Goal: Task Accomplishment & Management: Manage account settings

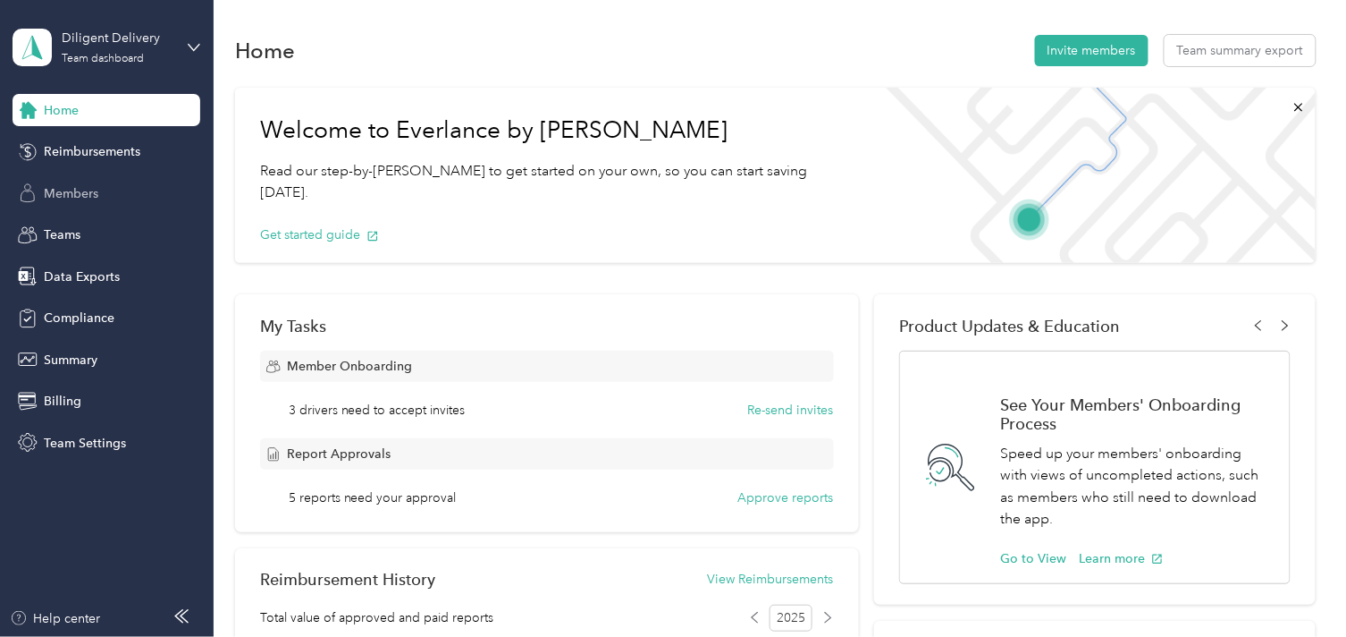
click at [69, 197] on span "Members" at bounding box center [71, 193] width 55 height 19
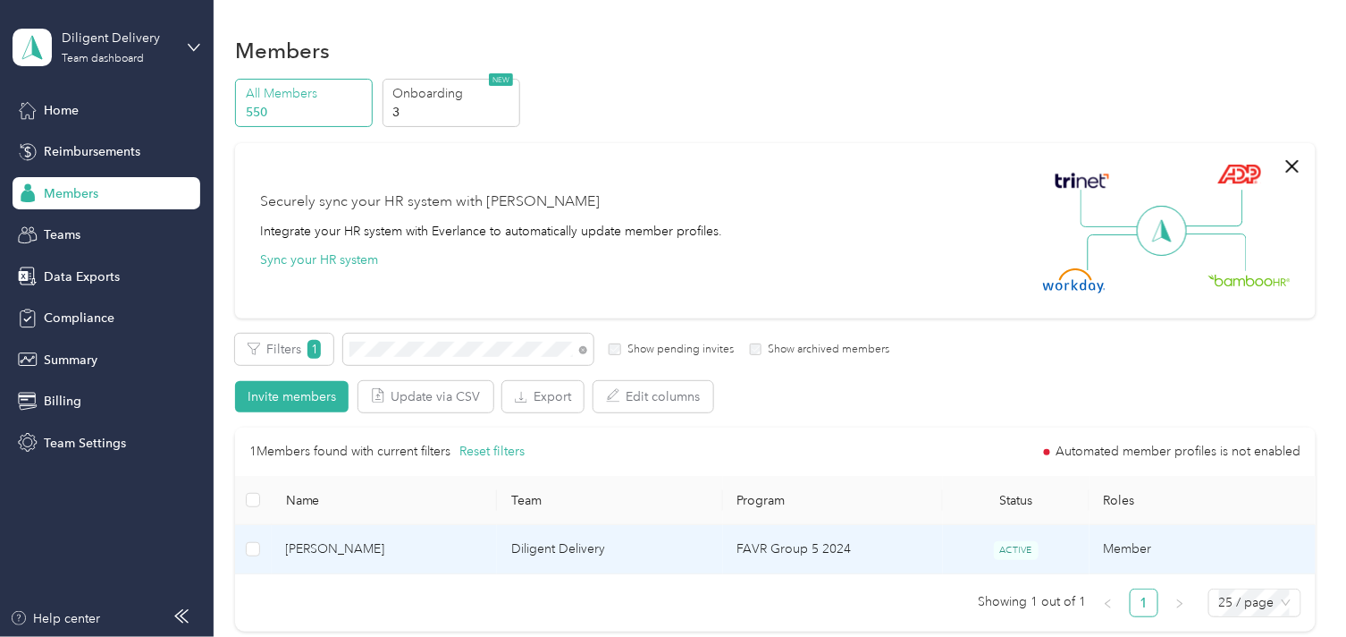
click at [447, 553] on span "[PERSON_NAME]" at bounding box center [385, 549] width 198 height 20
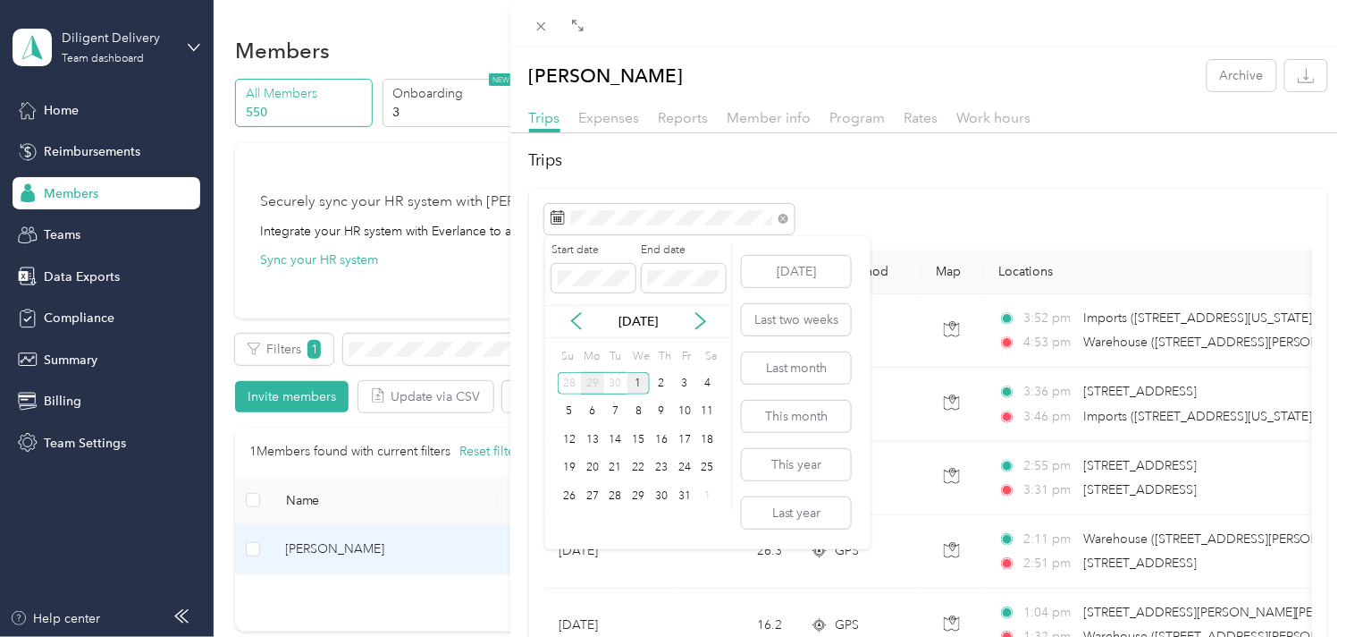
click at [596, 382] on div "29" at bounding box center [592, 383] width 23 height 22
click at [593, 496] on div "29" at bounding box center [592, 496] width 23 height 22
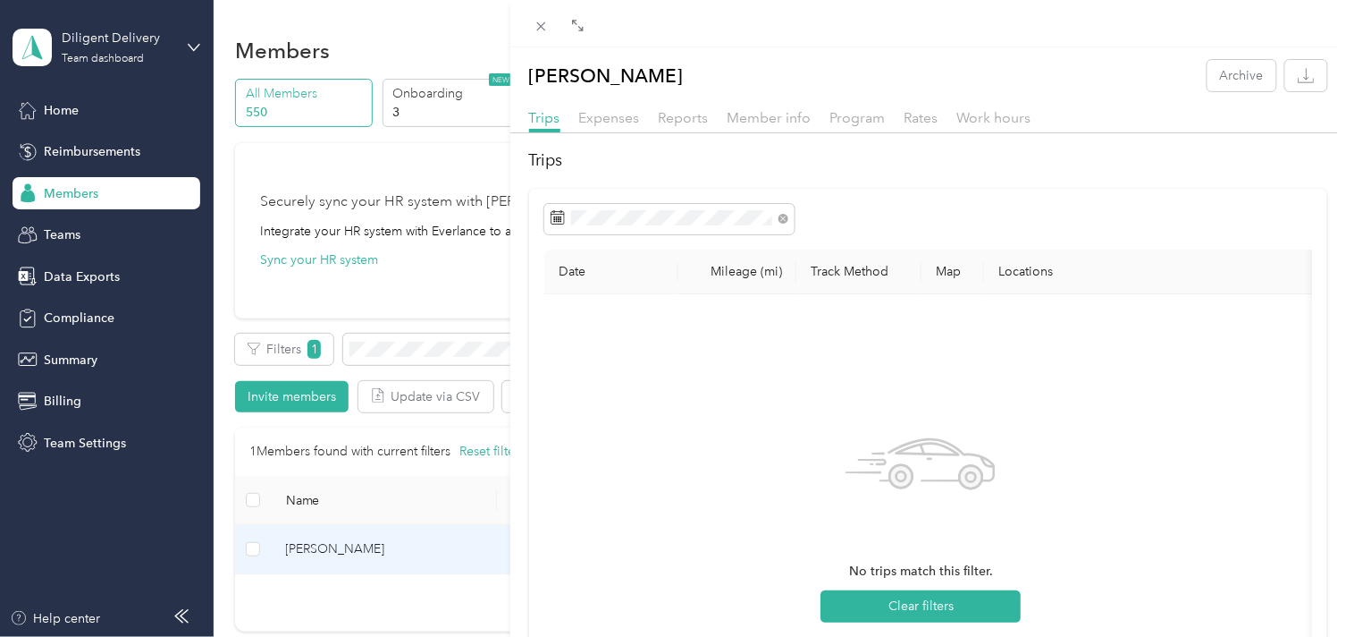
click at [411, 345] on div "[PERSON_NAME] Archive Trips Expenses Reports Member info Program Rates Work hou…" at bounding box center [673, 318] width 1346 height 637
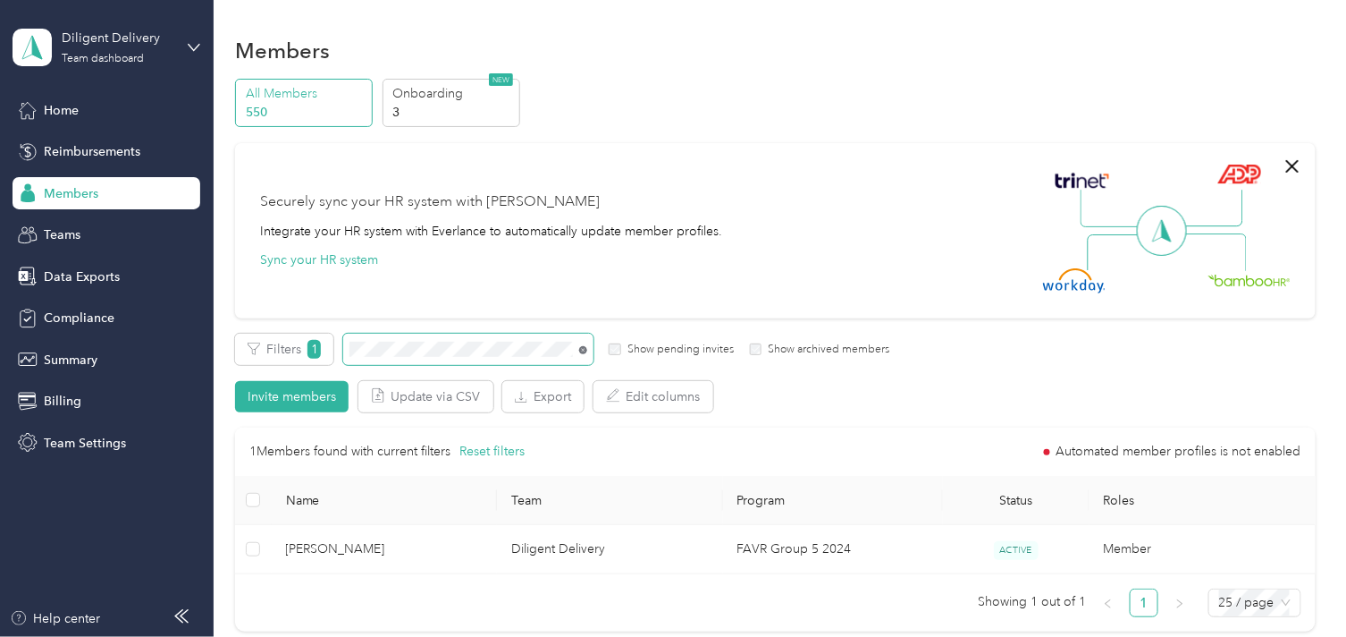
click at [583, 351] on icon at bounding box center [583, 350] width 8 height 8
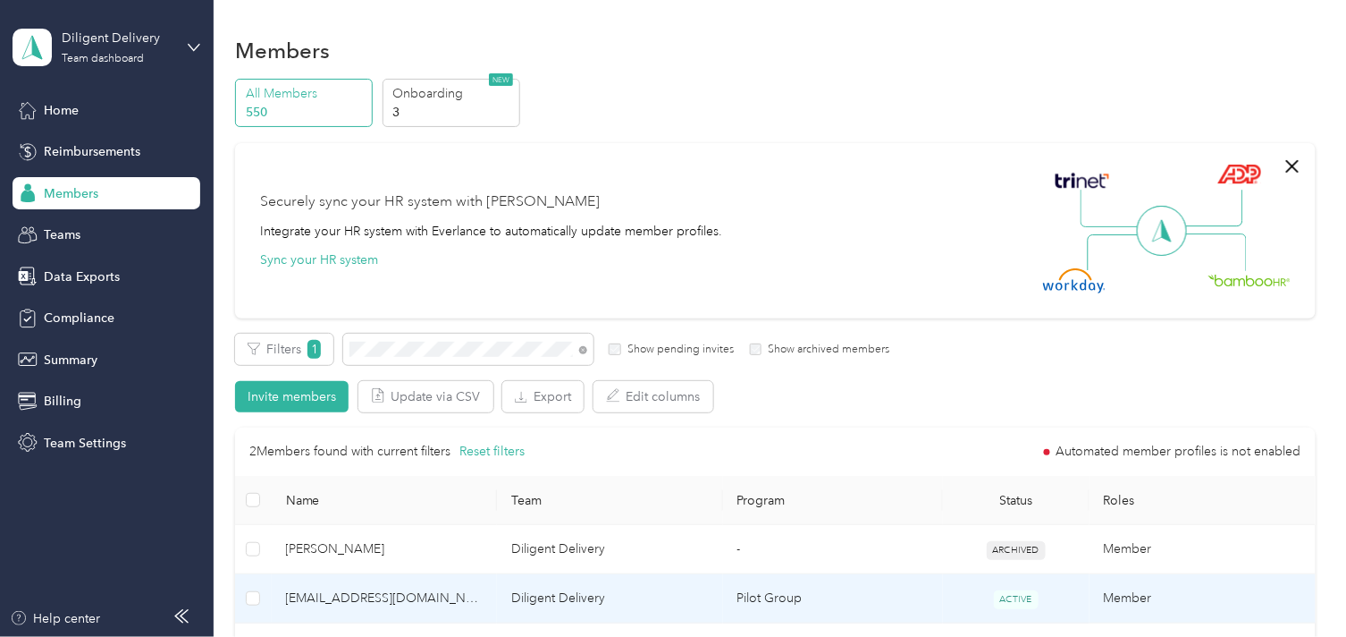
click at [429, 609] on td "[EMAIL_ADDRESS][DOMAIN_NAME]" at bounding box center [385, 598] width 226 height 49
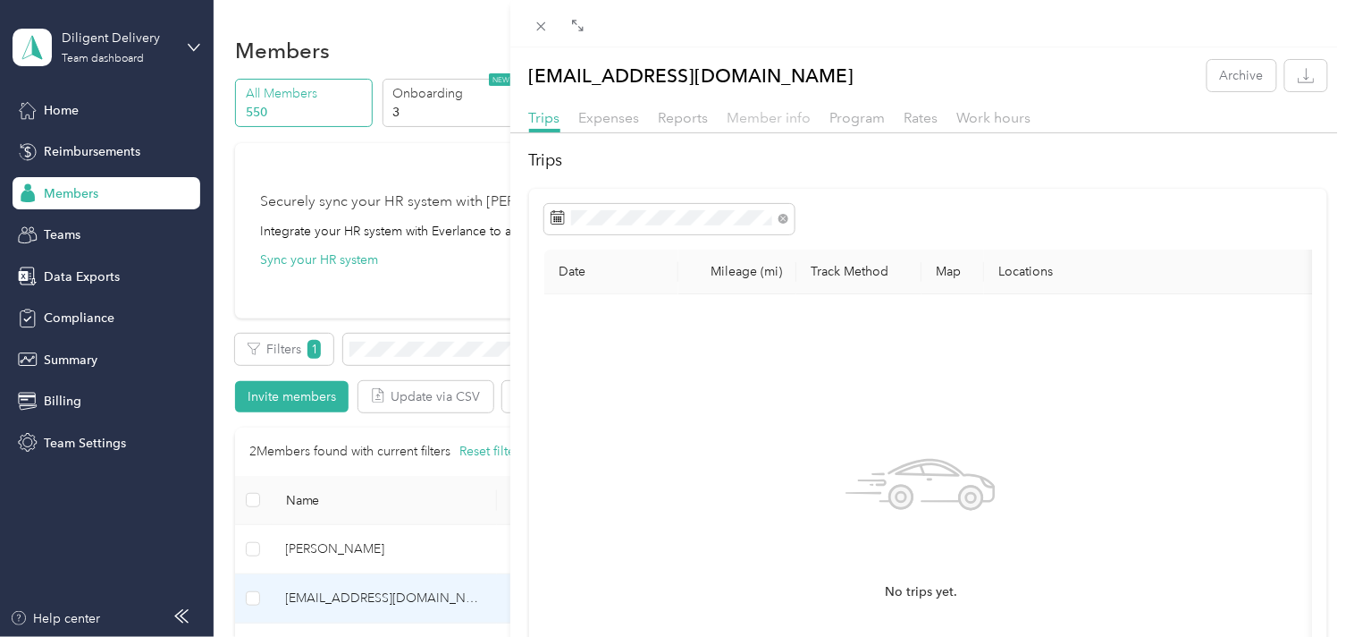
click at [767, 117] on span "Member info" at bounding box center [770, 117] width 84 height 17
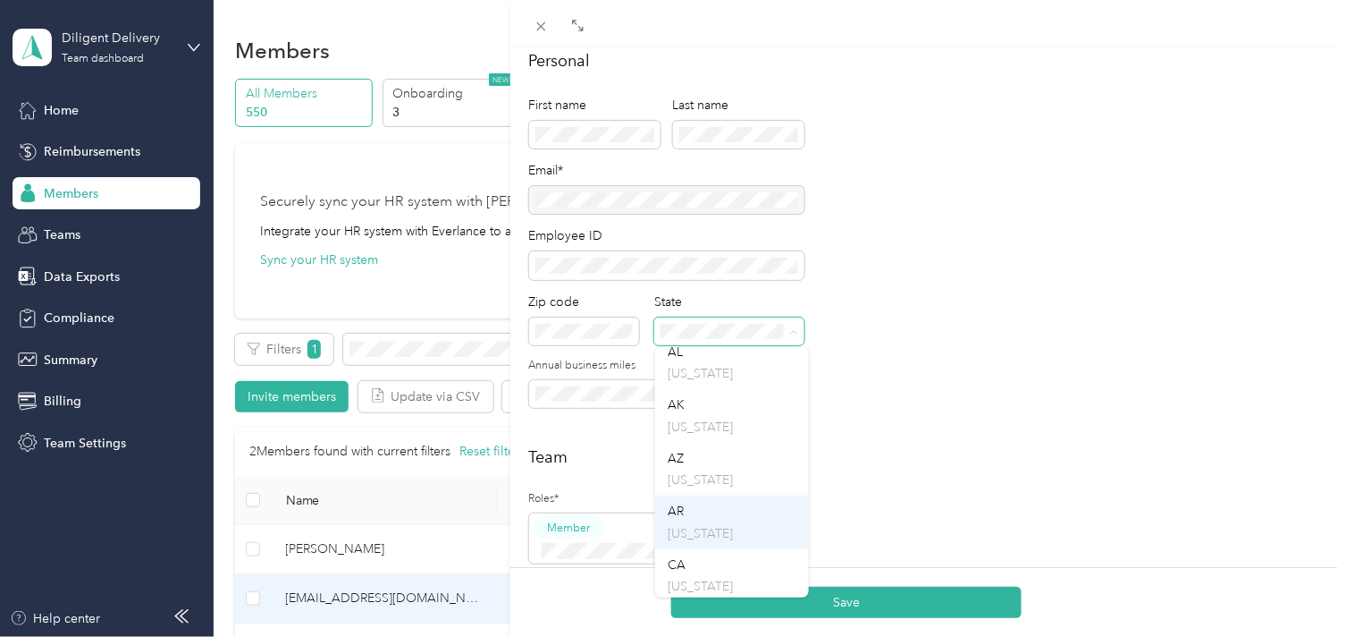
scroll to position [99, 0]
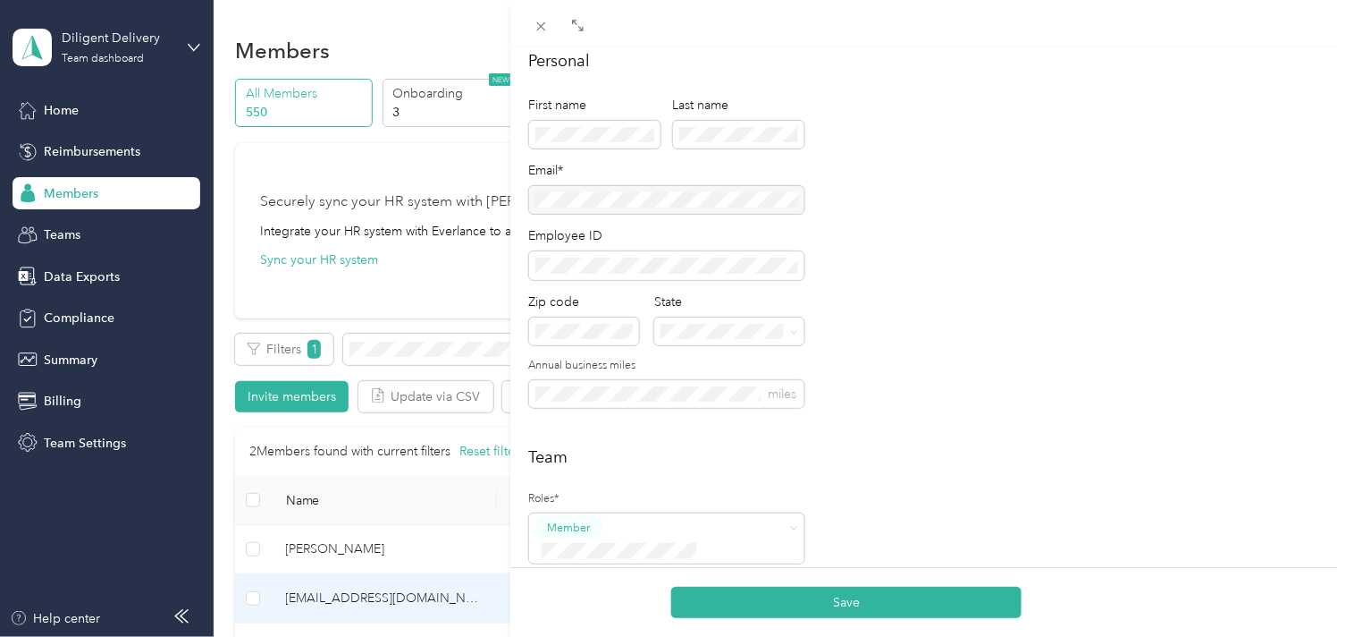
click at [690, 538] on div "CA [US_STATE]" at bounding box center [732, 540] width 129 height 41
click at [530, 391] on span "miles" at bounding box center [666, 394] width 275 height 28
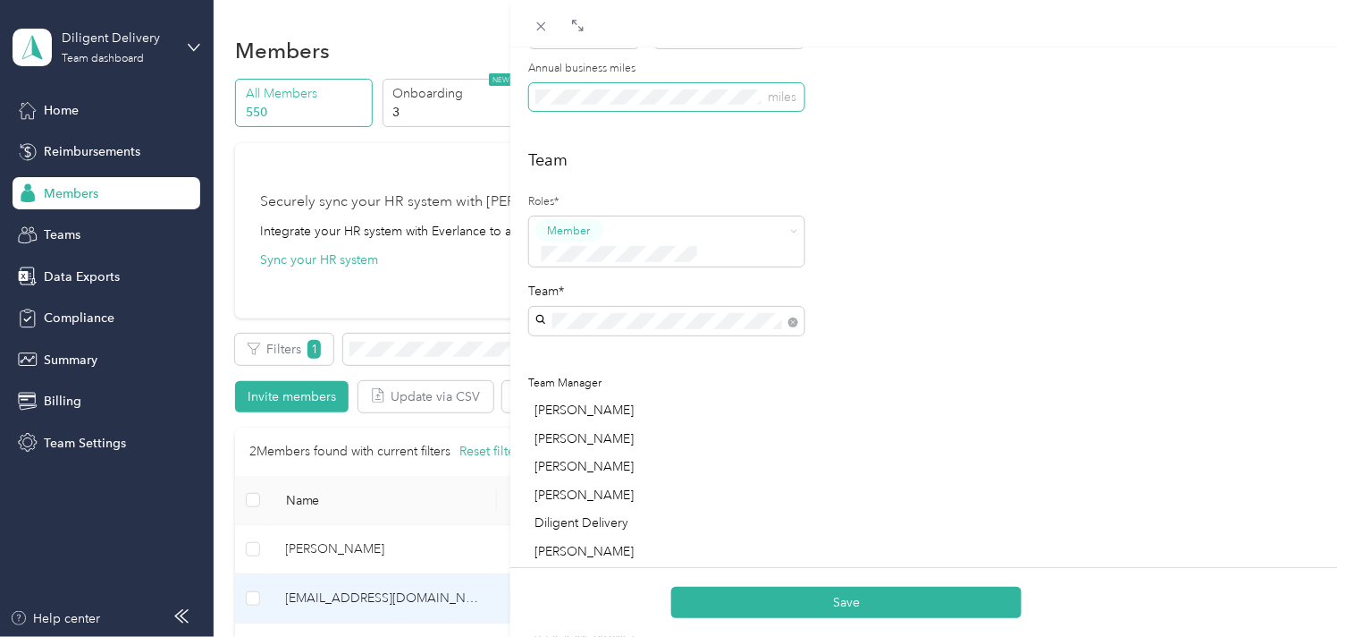
scroll to position [397, 0]
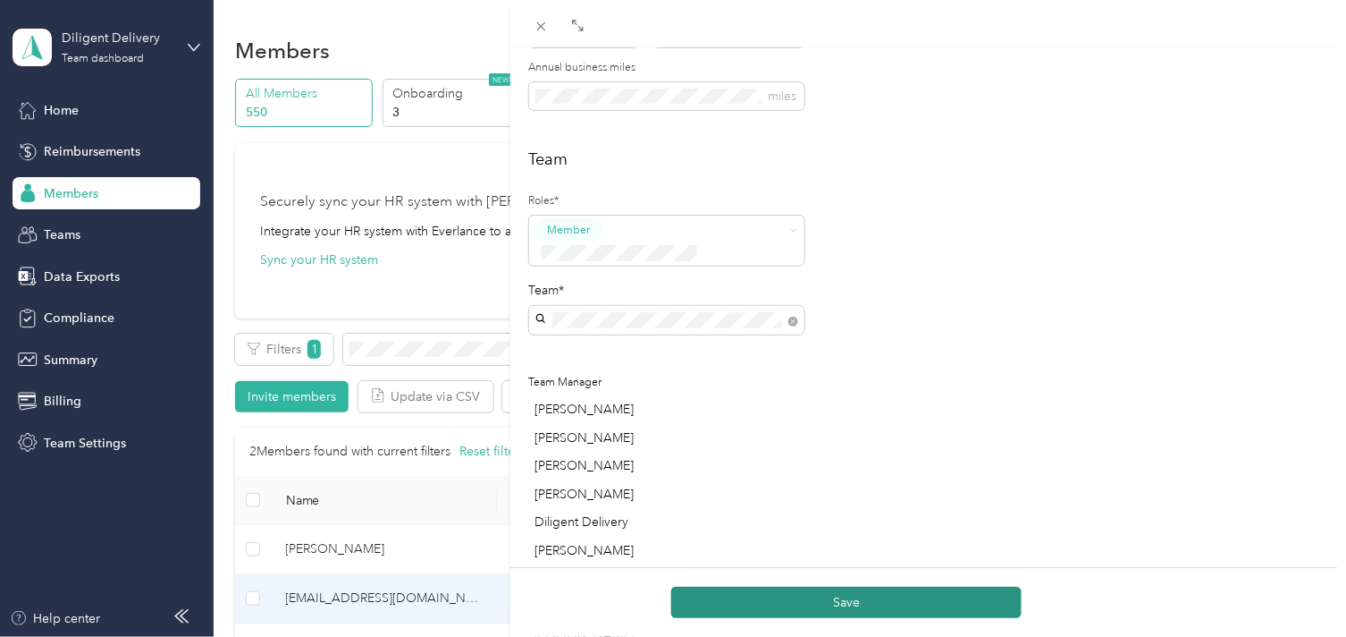
click at [829, 603] on button "Save" at bounding box center [846, 601] width 350 height 31
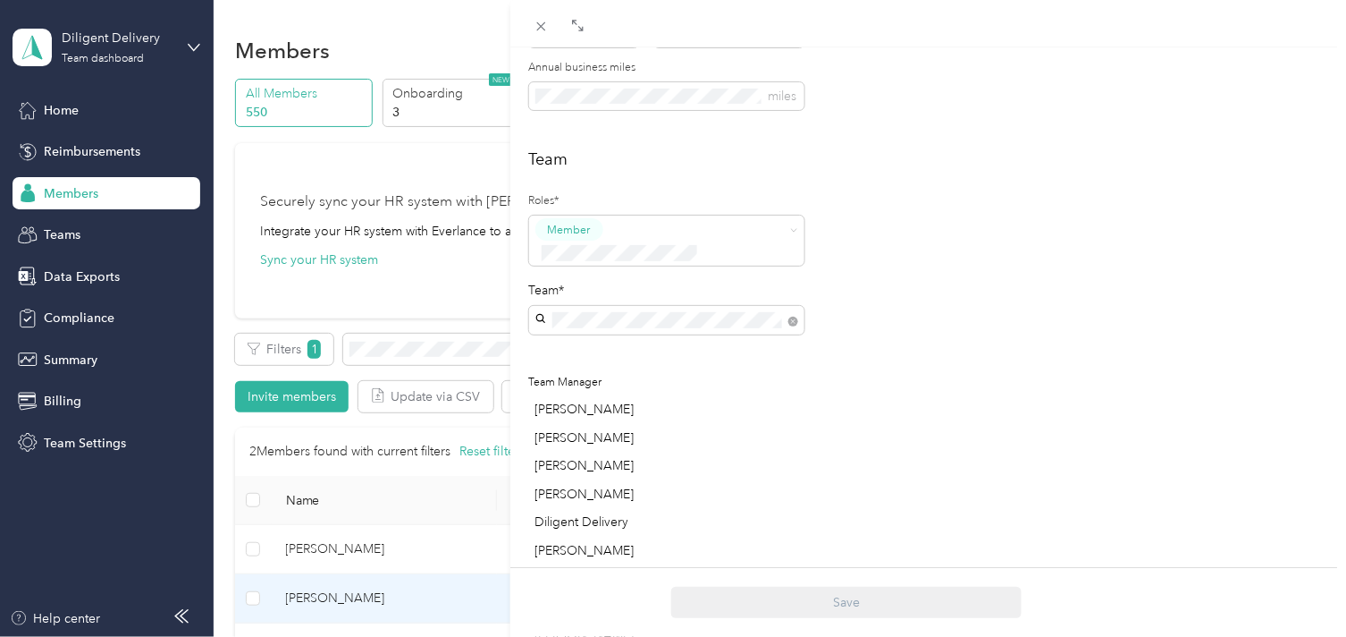
click at [427, 350] on div "[PERSON_NAME] Archive Trips Expenses Reports Member info Program Rates Work hou…" at bounding box center [673, 318] width 1346 height 637
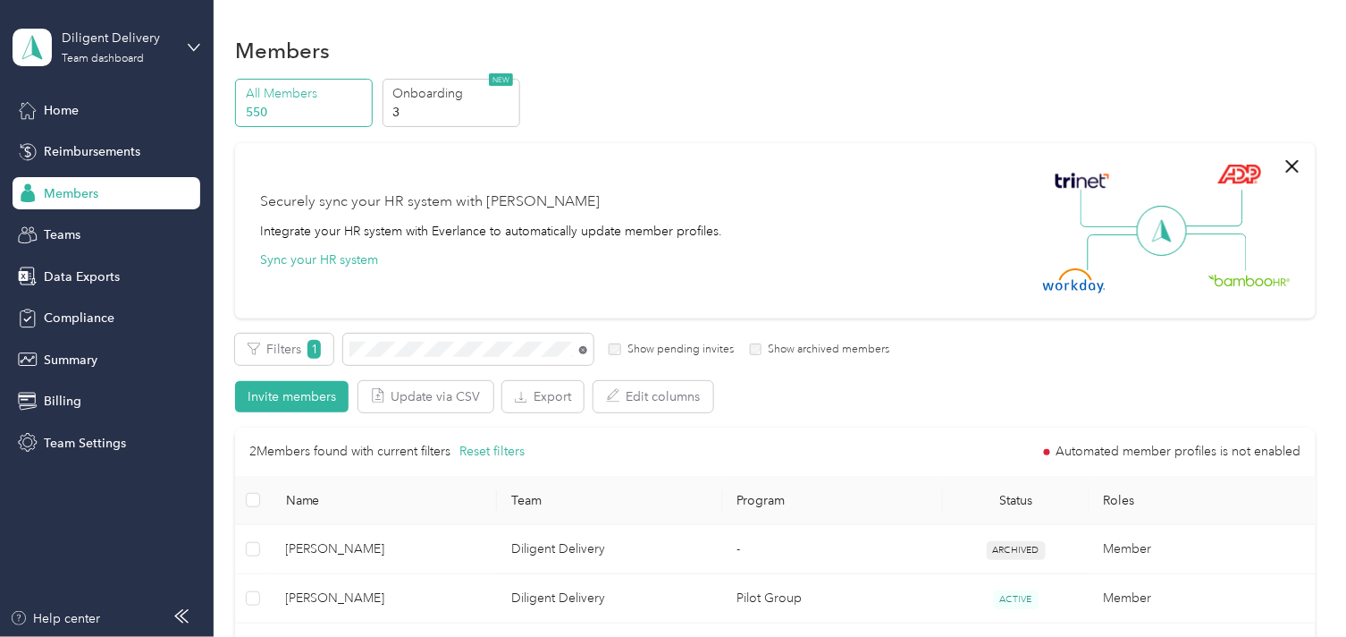
click at [584, 349] on icon at bounding box center [583, 351] width 4 height 4
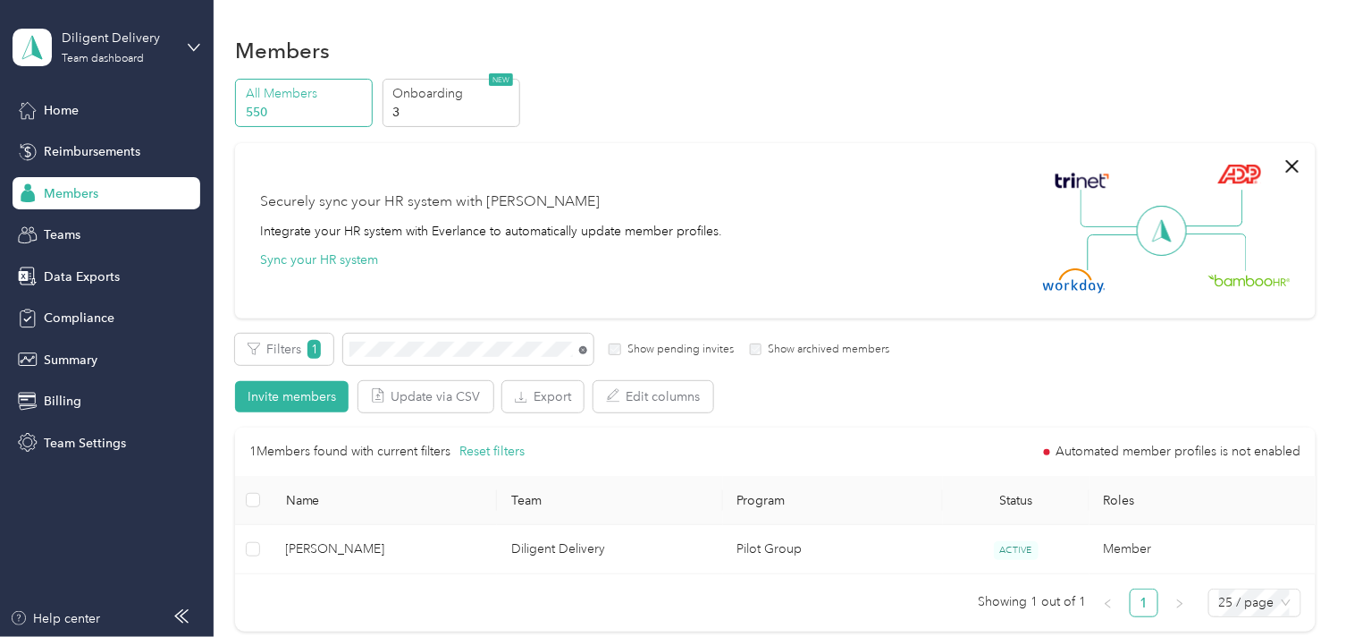
click at [581, 350] on icon at bounding box center [583, 350] width 8 height 8
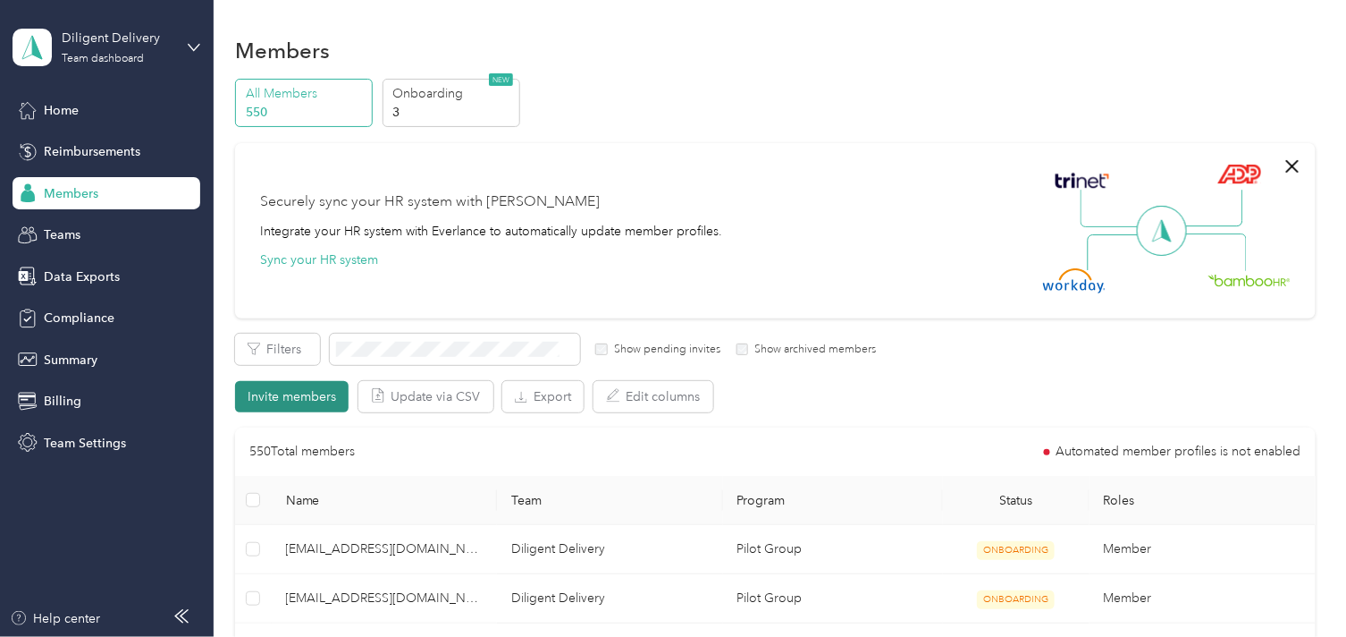
click at [306, 391] on button "Invite members" at bounding box center [292, 396] width 114 height 31
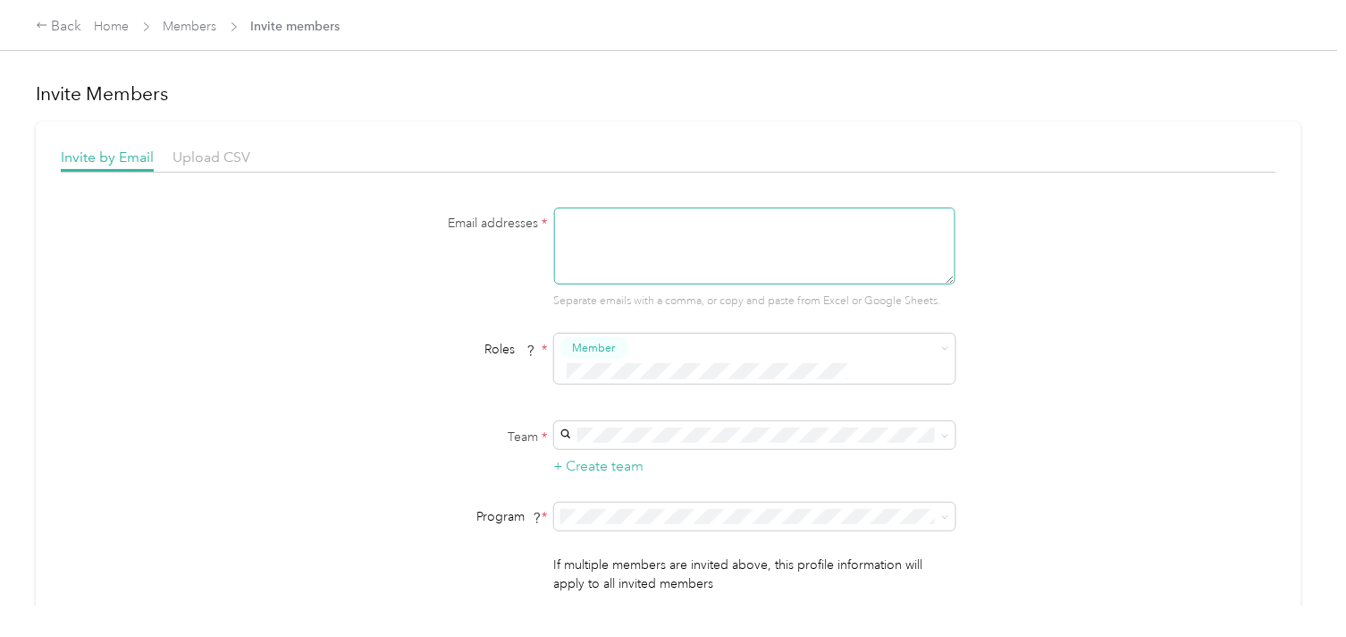
click at [586, 226] on textarea at bounding box center [754, 245] width 401 height 77
paste textarea "[EMAIL_ADDRESS][DOMAIN_NAME]"
type textarea "[EMAIL_ADDRESS][DOMAIN_NAME]"
click at [650, 519] on p "[PERSON_NAME] +14 more" at bounding box center [752, 519] width 376 height 19
drag, startPoint x: 649, startPoint y: 280, endPoint x: 653, endPoint y: 295, distance: 15.6
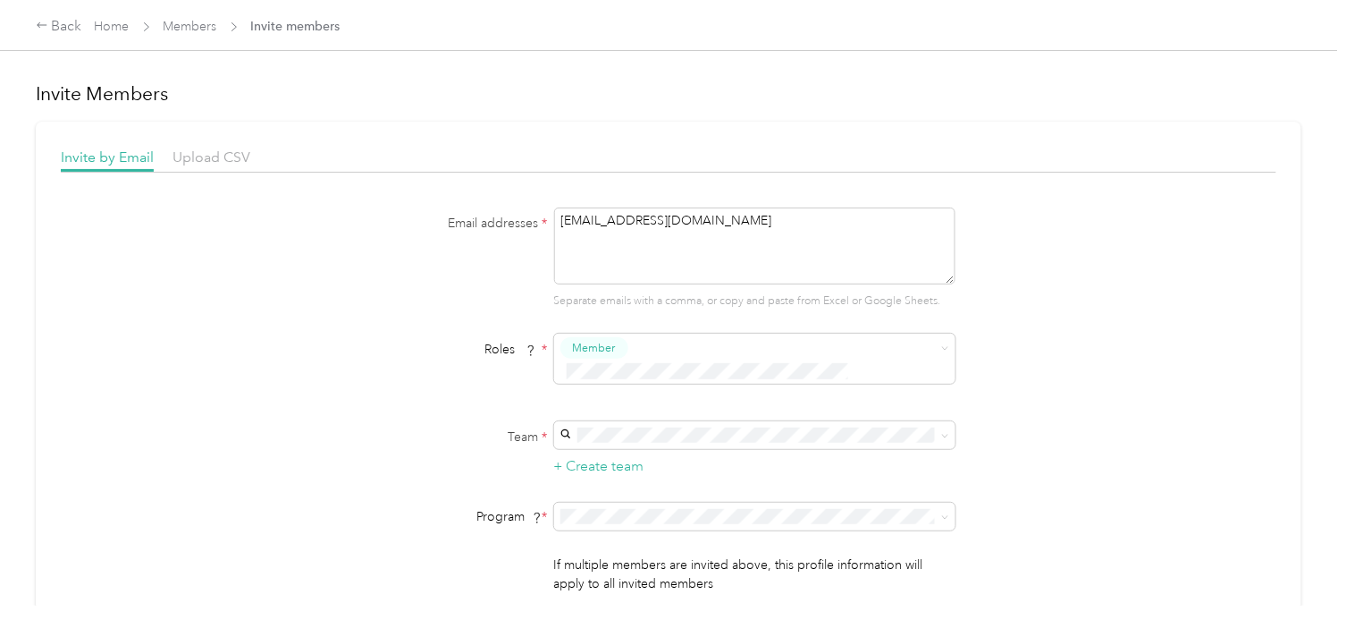
click at [650, 280] on li "Pilot Group (CPM)" at bounding box center [752, 274] width 401 height 31
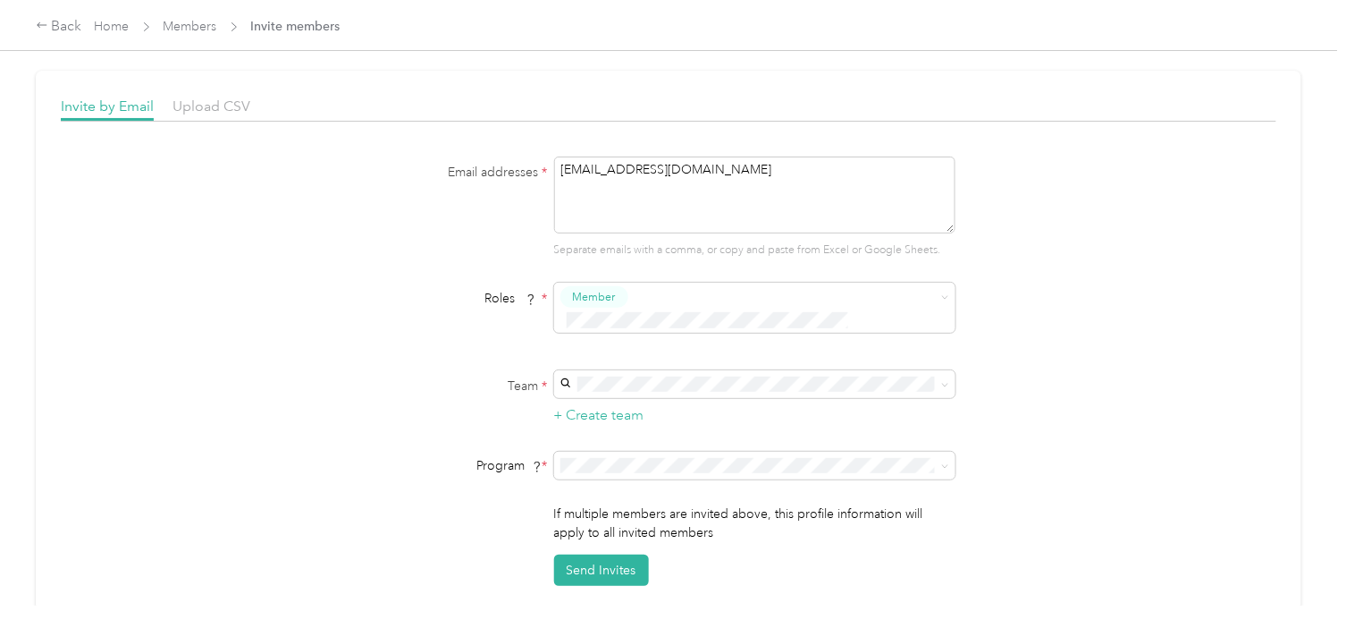
scroll to position [198, 0]
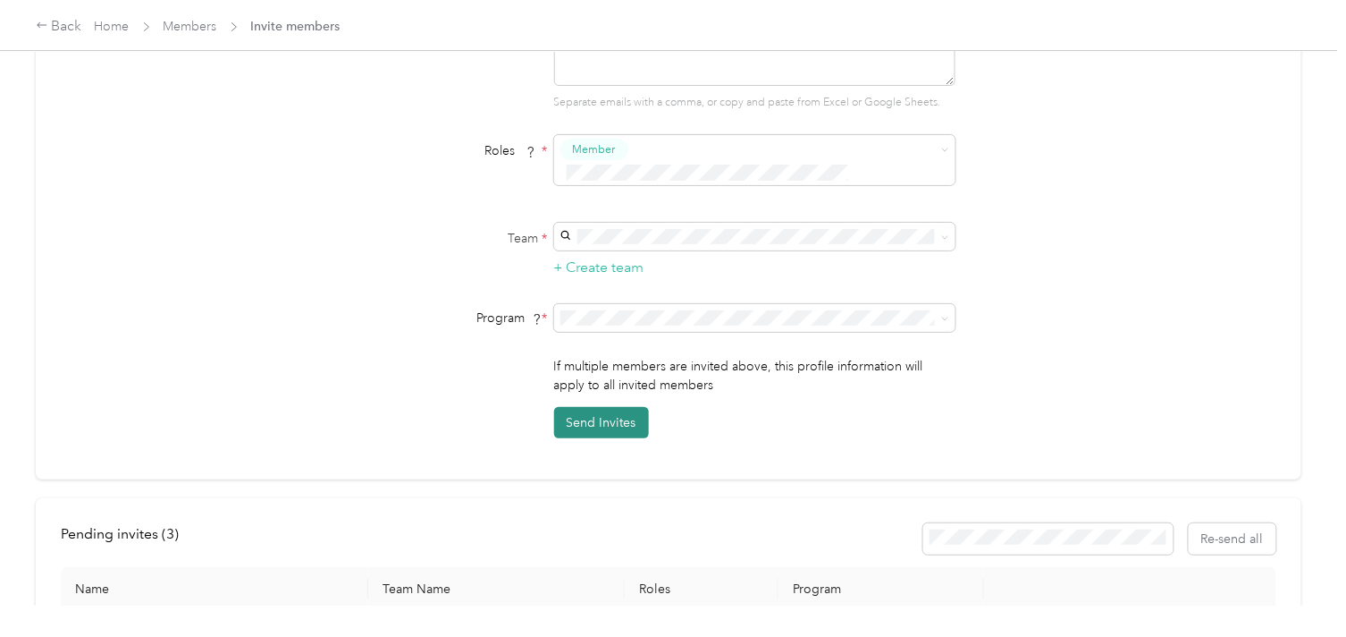
click at [619, 407] on button "Send Invites" at bounding box center [601, 422] width 95 height 31
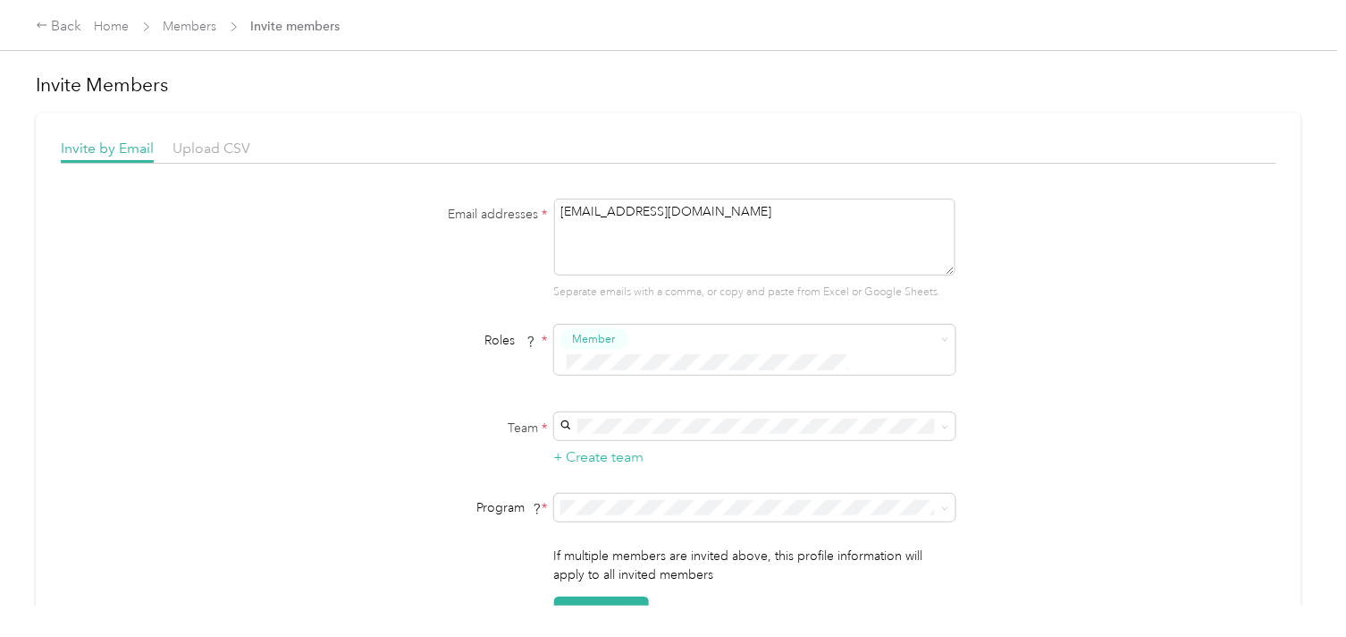
scroll to position [0, 0]
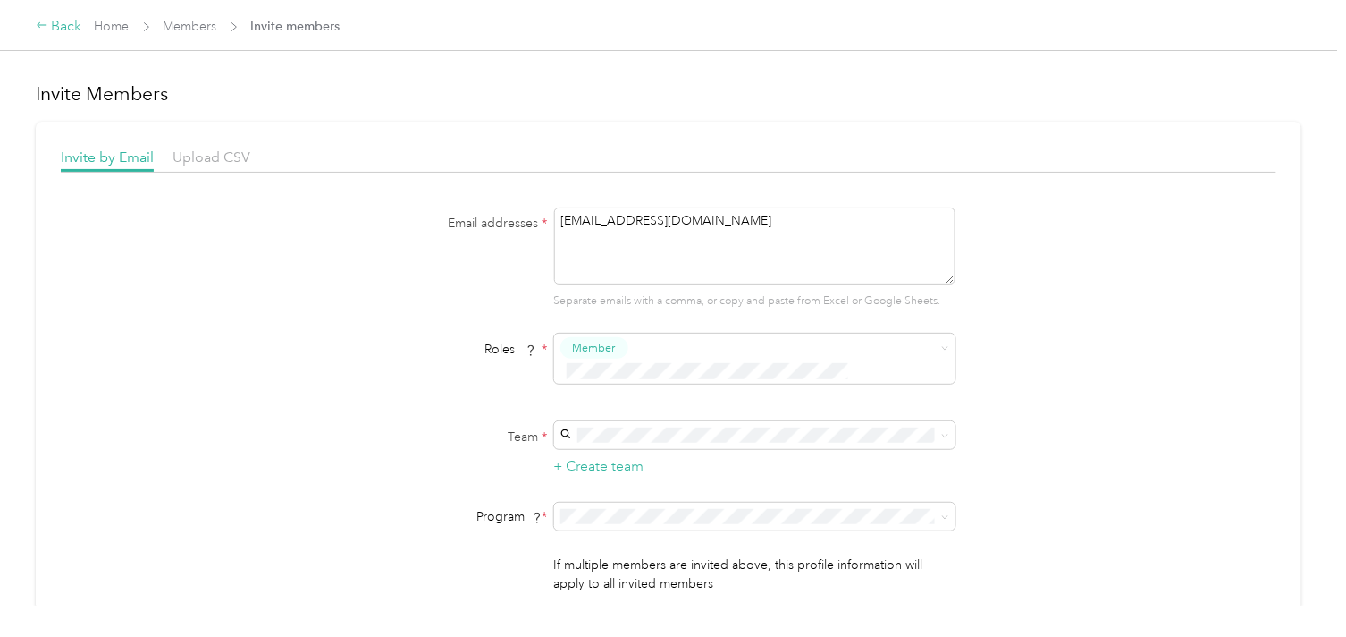
click at [67, 30] on div "Back" at bounding box center [59, 26] width 46 height 21
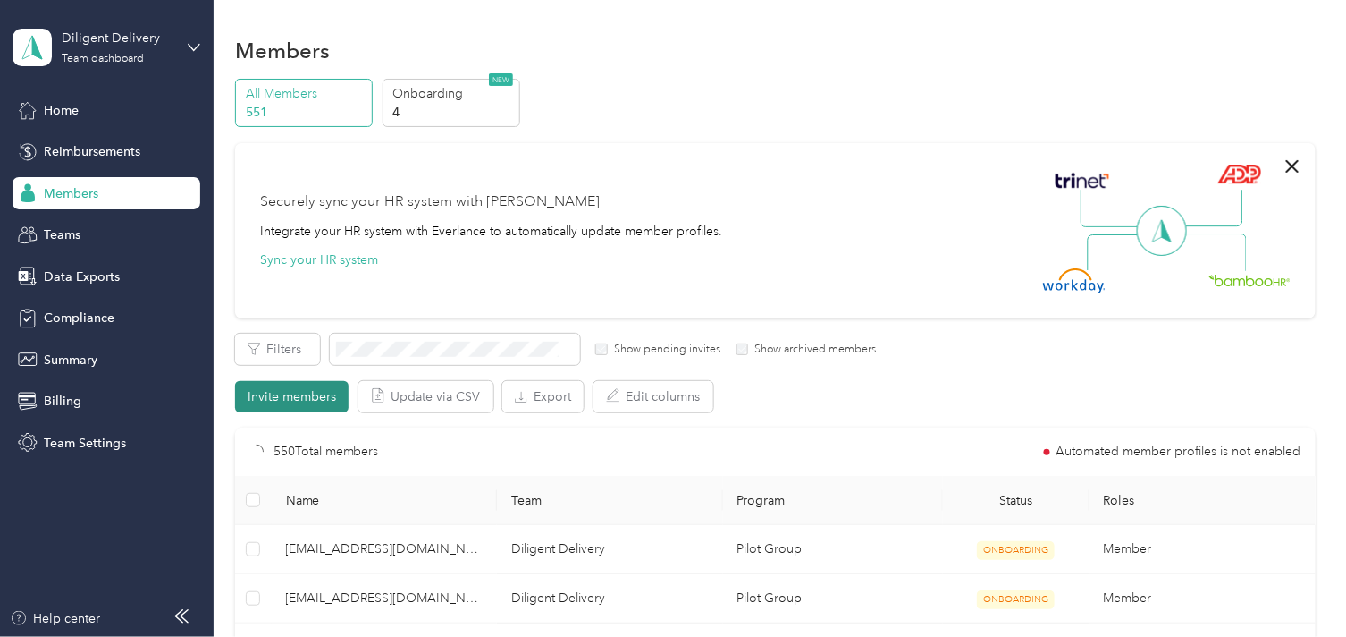
click at [315, 404] on button "Invite members" at bounding box center [292, 396] width 114 height 31
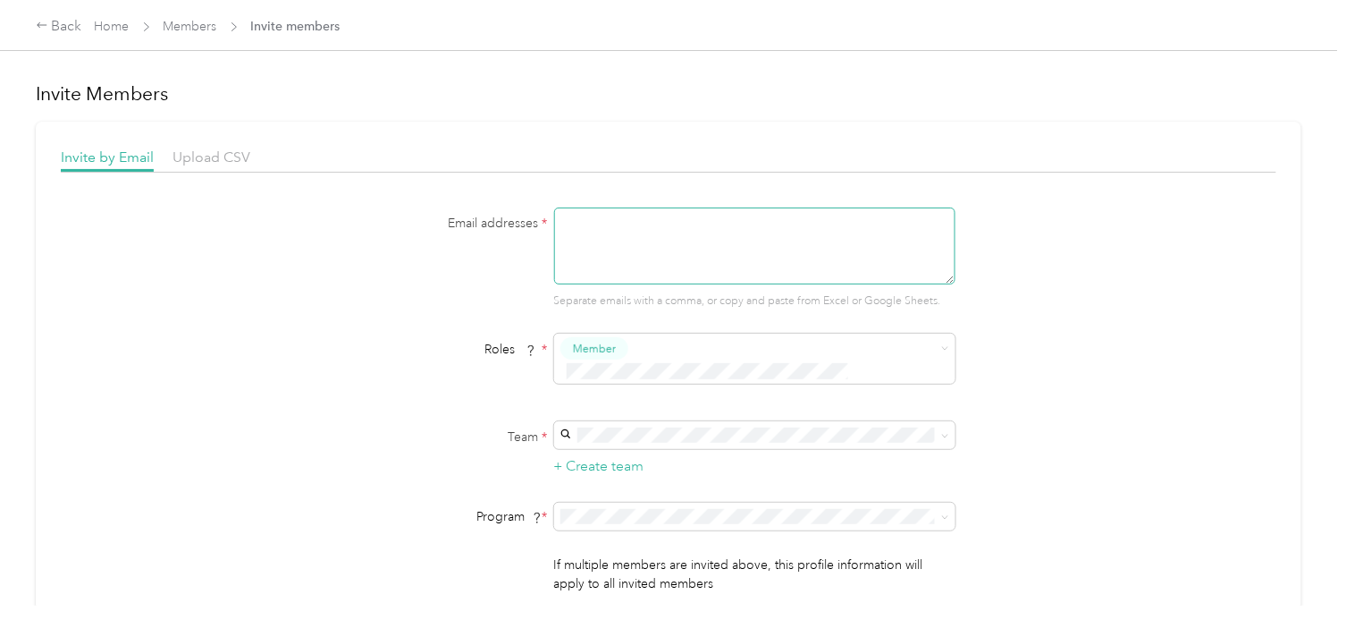
click at [595, 236] on textarea at bounding box center [754, 245] width 401 height 77
paste textarea "[EMAIL_ADDRESS][DOMAIN_NAME]"
type textarea "[EMAIL_ADDRESS][DOMAIN_NAME]"
click at [688, 519] on p "[PERSON_NAME] +14 more" at bounding box center [752, 519] width 376 height 19
click at [655, 274] on div "Pilot Group (CPM)" at bounding box center [752, 275] width 376 height 19
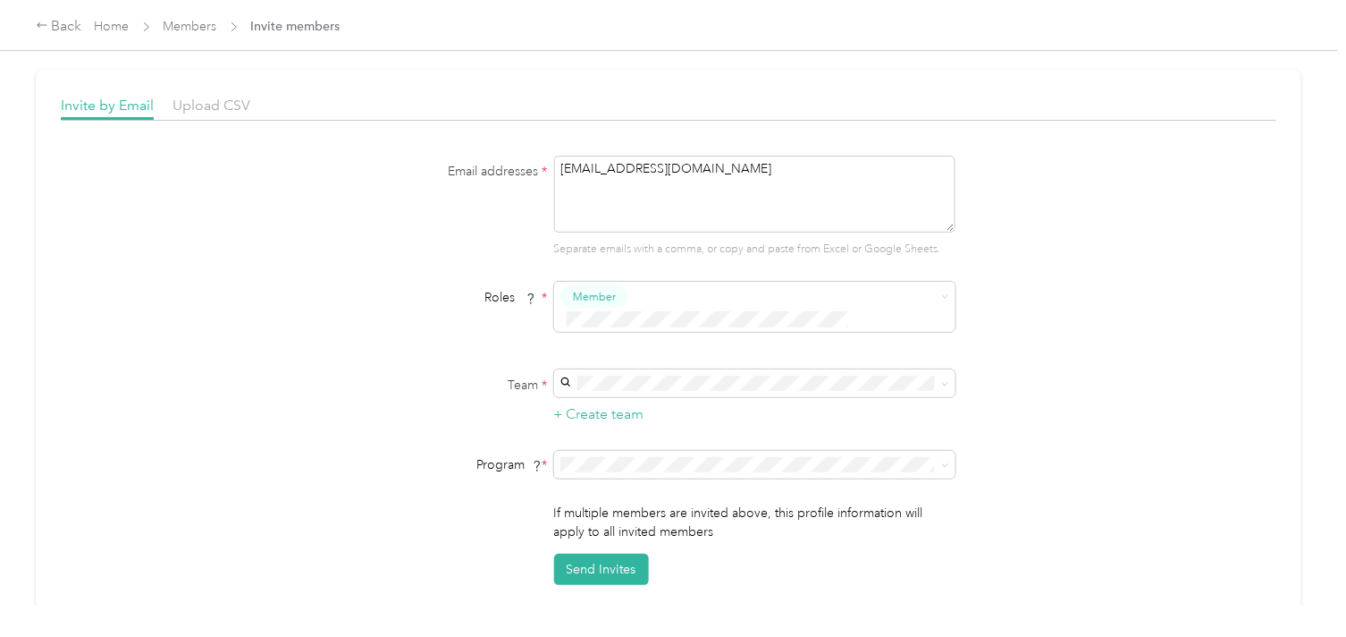
scroll to position [99, 0]
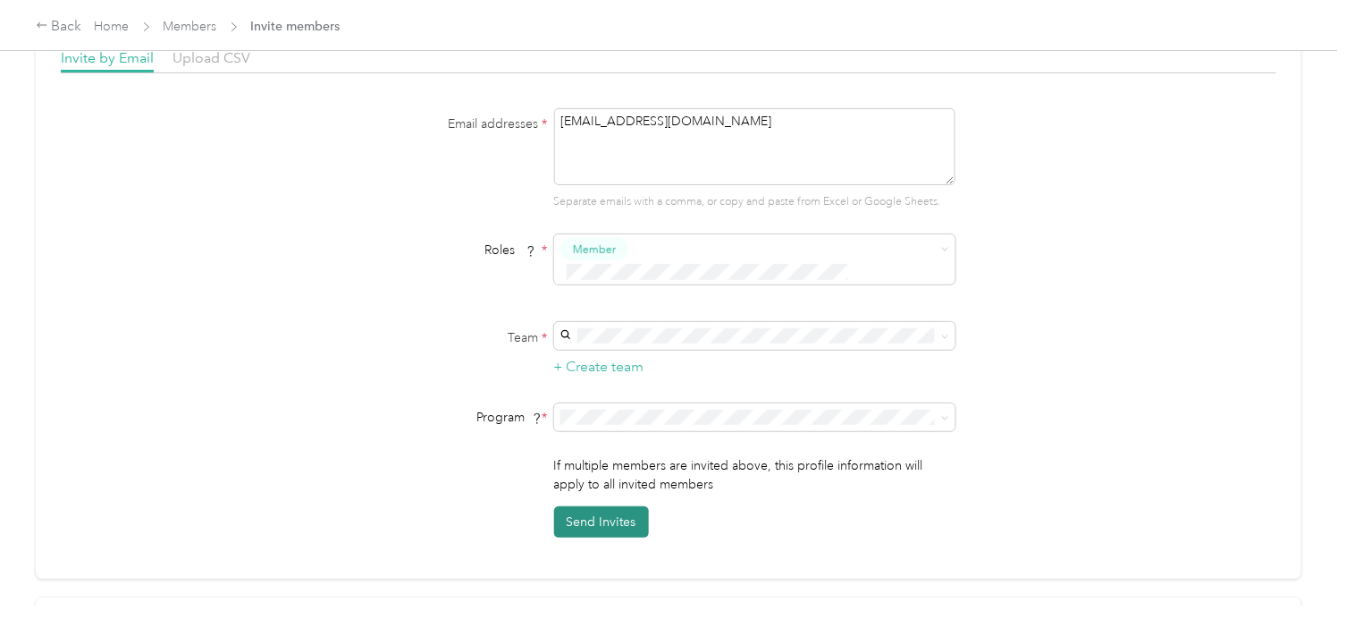
click at [602, 506] on button "Send Invites" at bounding box center [601, 521] width 95 height 31
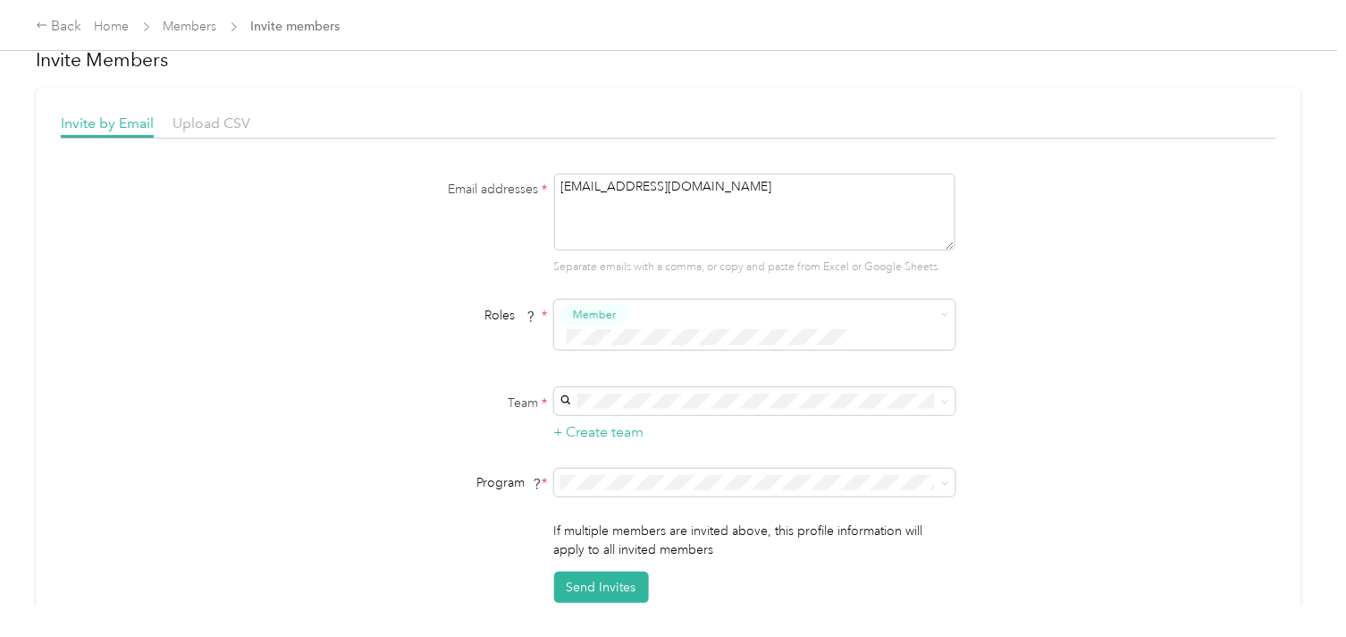
scroll to position [0, 0]
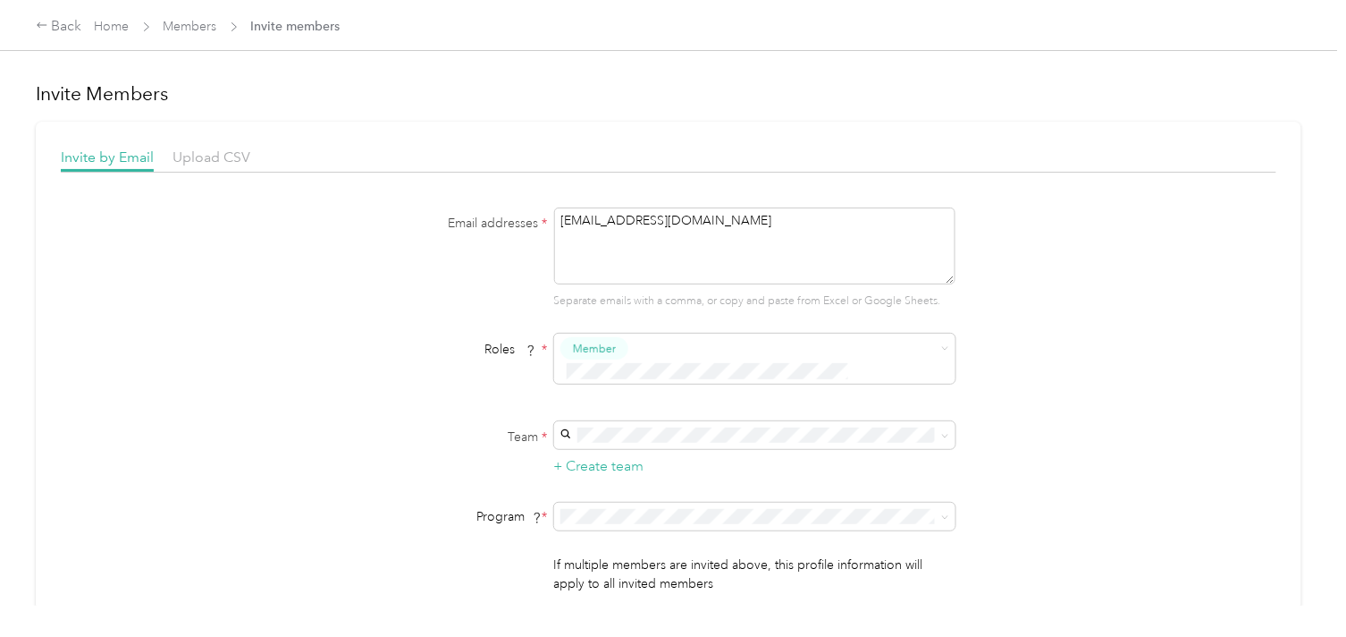
click at [309, 25] on span "Invite members" at bounding box center [295, 26] width 89 height 19
click at [51, 23] on div "Back" at bounding box center [59, 26] width 46 height 21
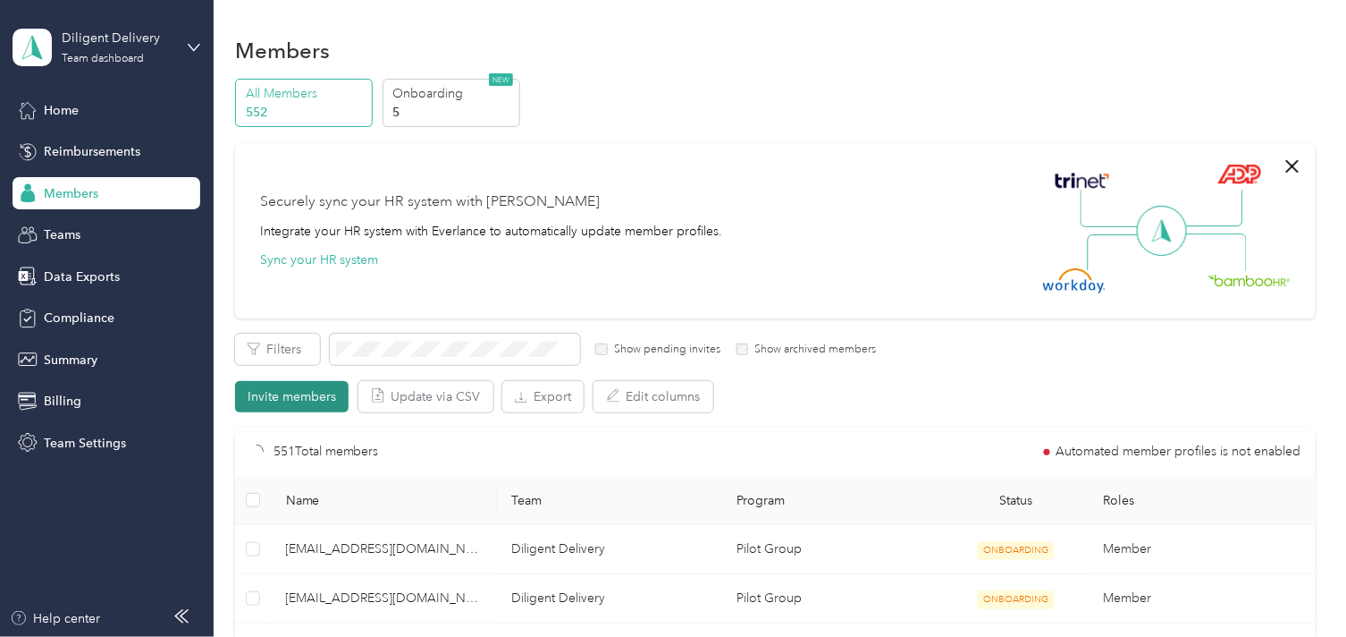
click at [288, 395] on button "Invite members" at bounding box center [292, 396] width 114 height 31
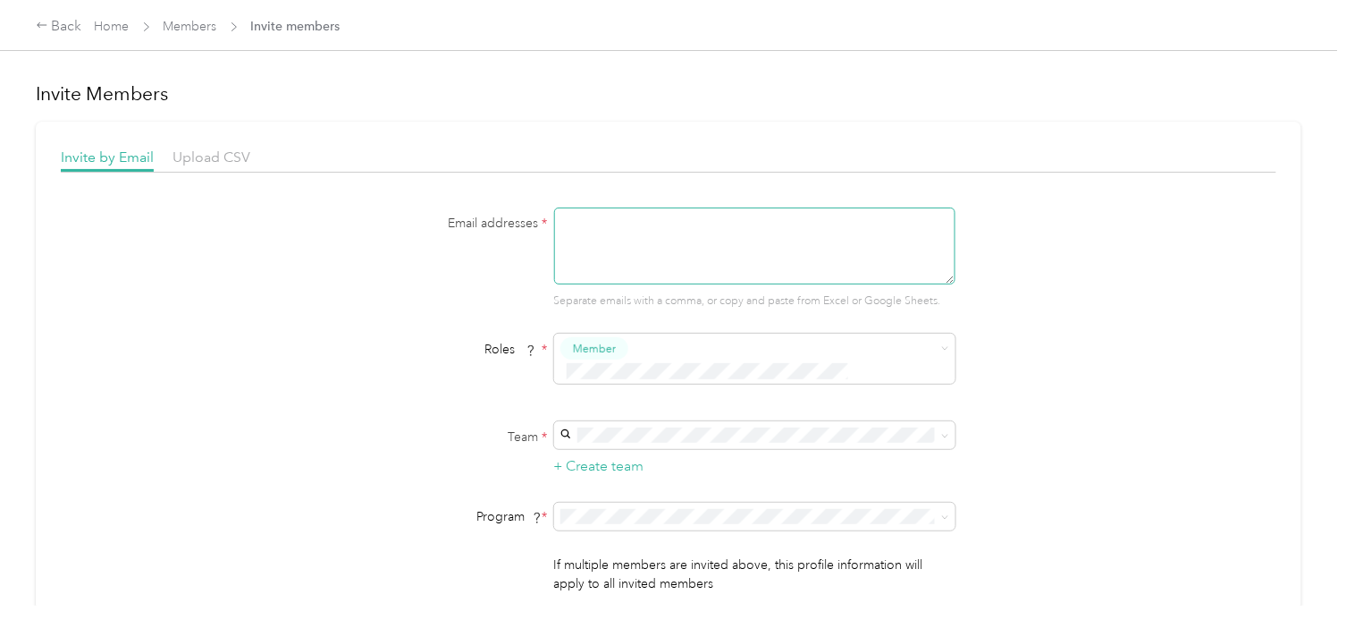
click at [601, 237] on textarea at bounding box center [754, 245] width 401 height 77
paste textarea "[EMAIL_ADDRESS][DOMAIN_NAME]"
type textarea "[EMAIL_ADDRESS][DOMAIN_NAME]"
click at [633, 502] on div "Diligent Delivery [PERSON_NAME] +14 more" at bounding box center [752, 505] width 376 height 41
click at [633, 502] on span at bounding box center [754, 516] width 401 height 28
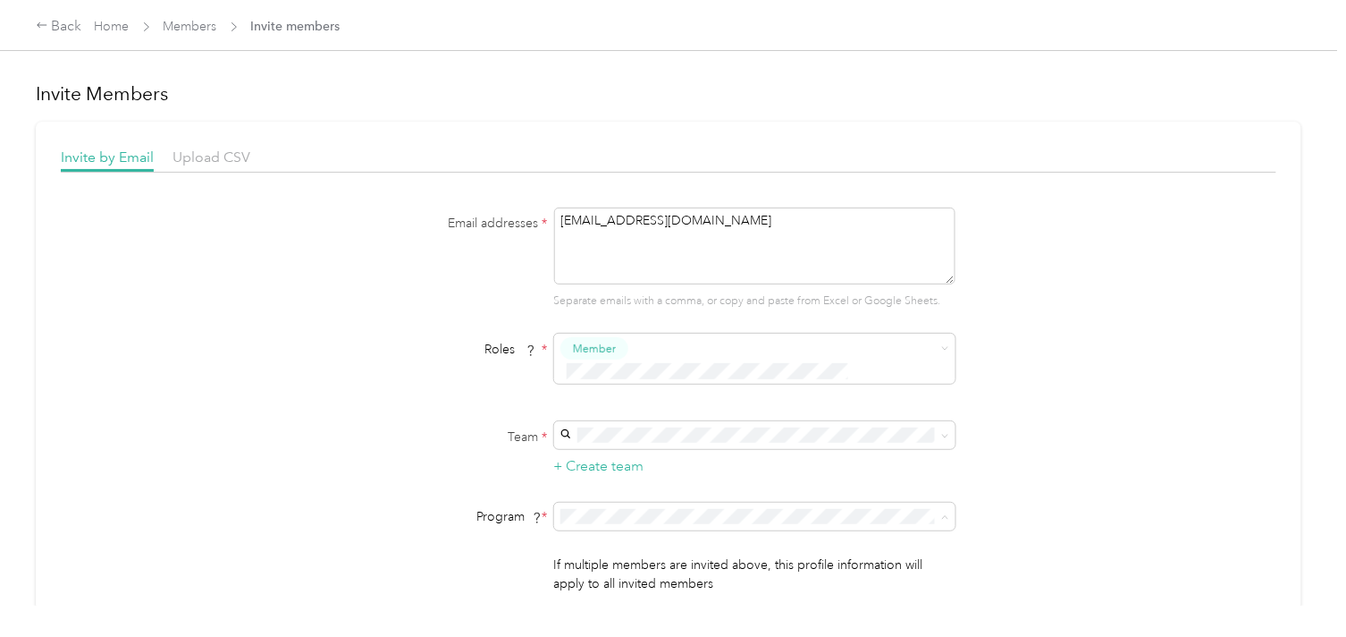
click at [637, 283] on li "Pilot Group (CPM)" at bounding box center [752, 274] width 401 height 31
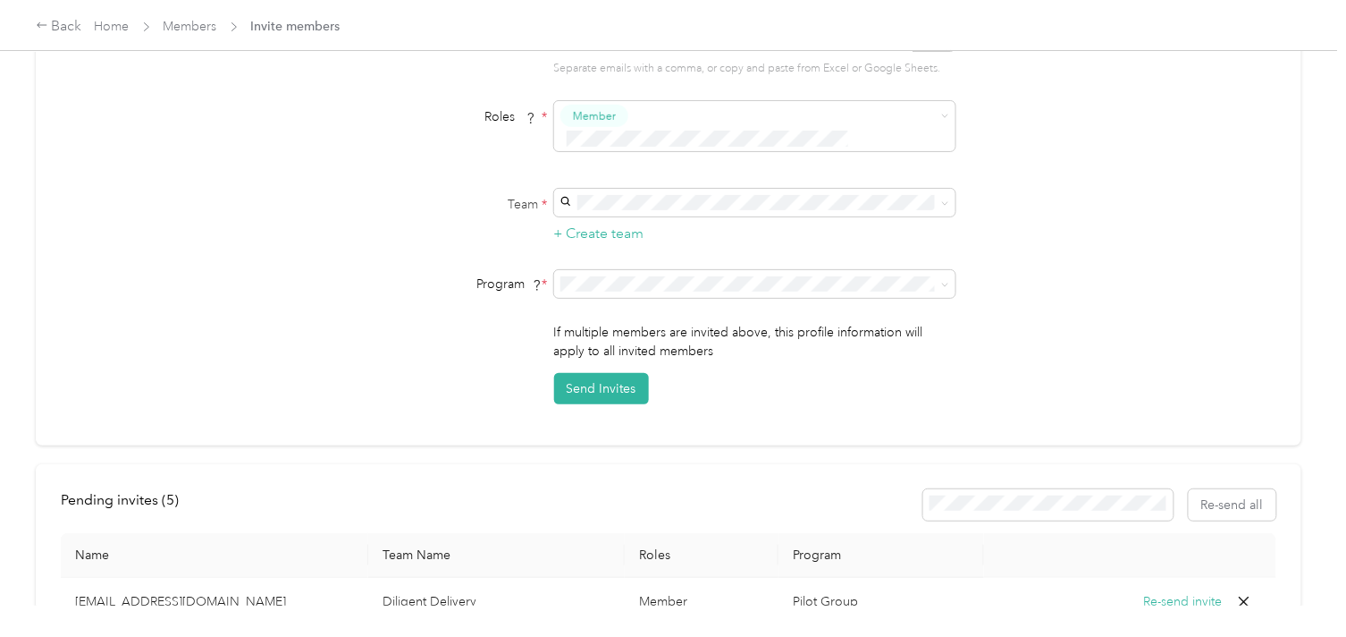
scroll to position [298, 0]
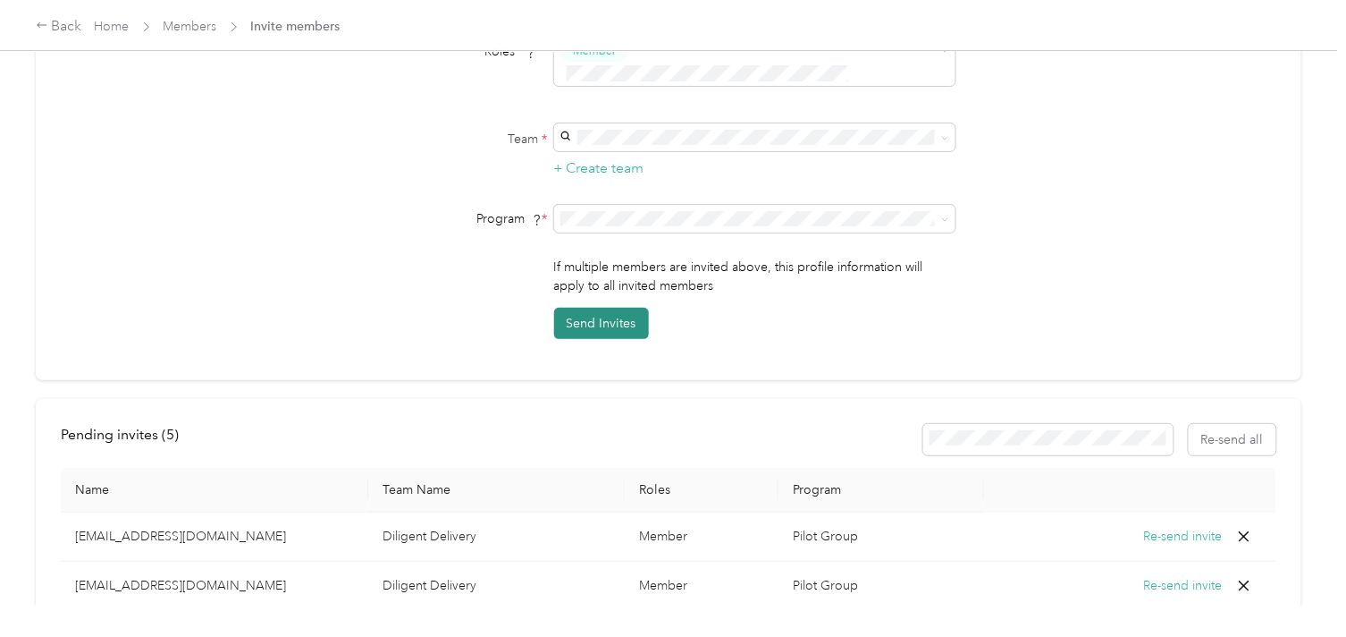
click at [583, 308] on button "Send Invites" at bounding box center [601, 323] width 95 height 31
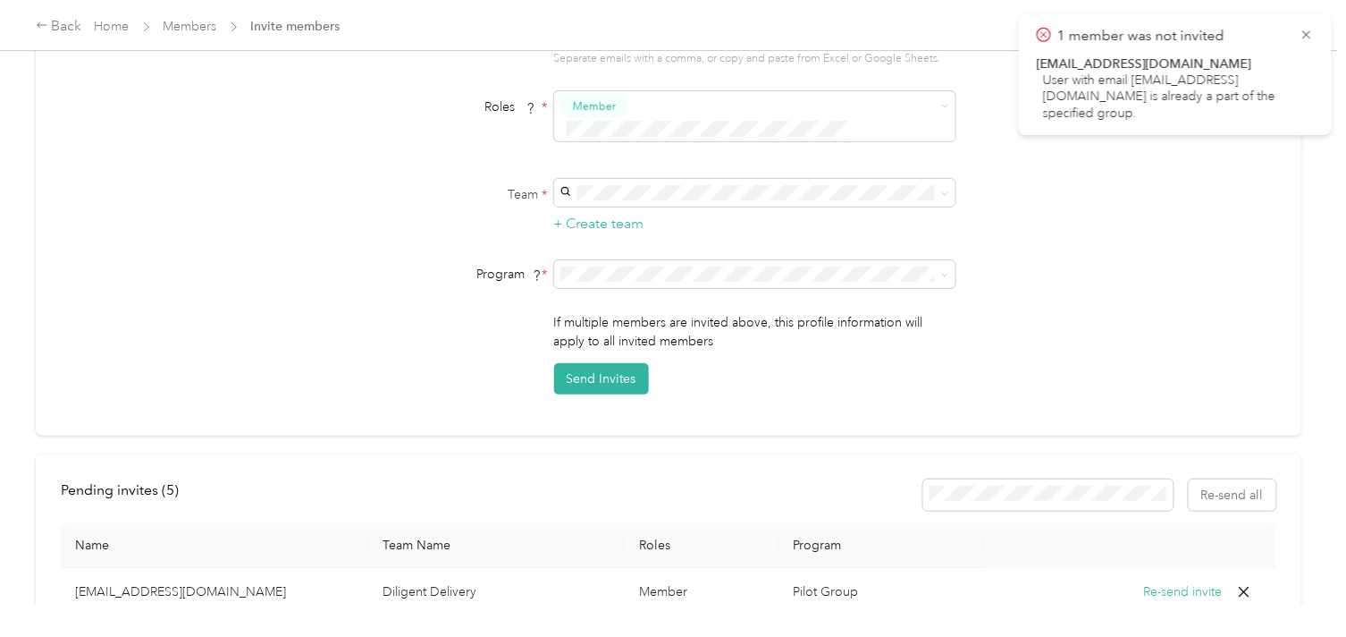
scroll to position [0, 0]
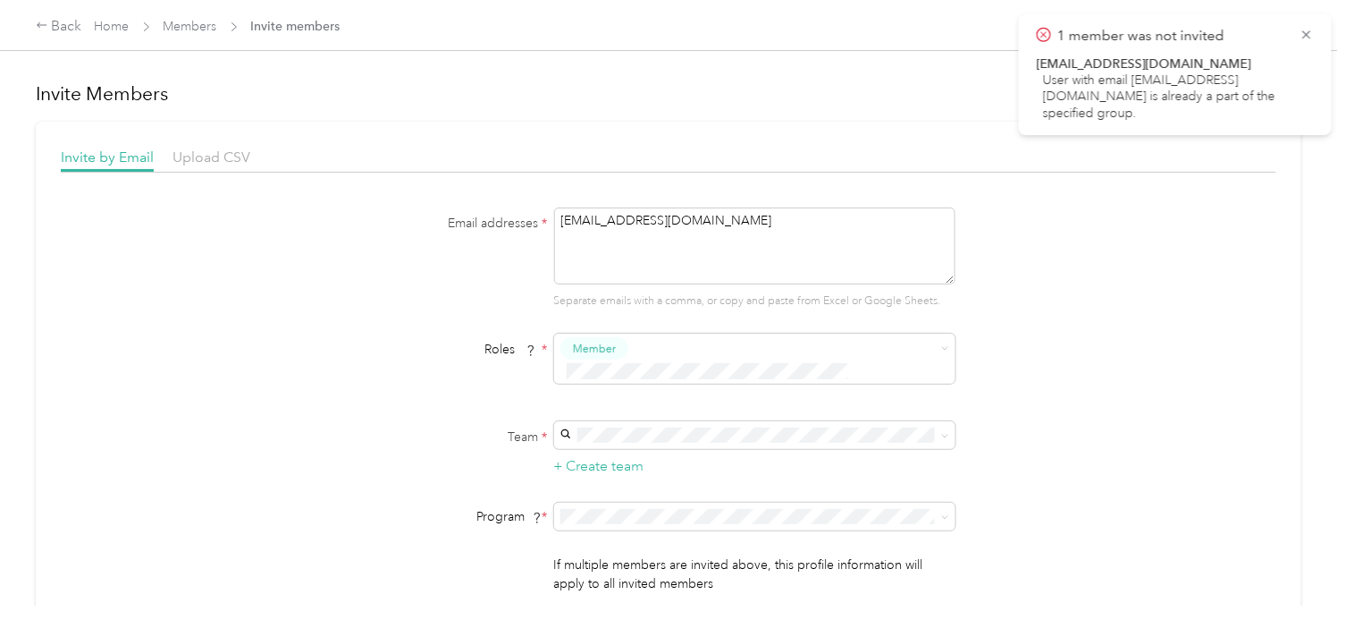
click at [193, 16] on div "Back Home Members Invite members" at bounding box center [188, 26] width 305 height 21
click at [195, 23] on link "Members" at bounding box center [191, 26] width 54 height 15
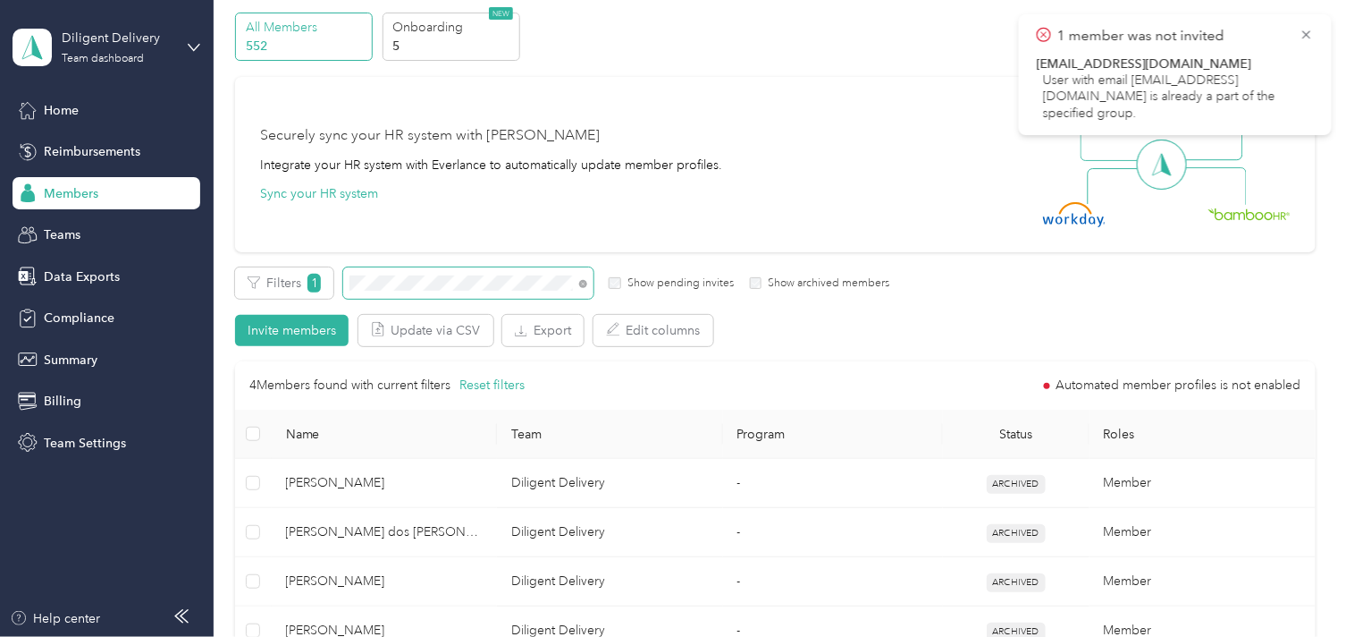
scroll to position [99, 0]
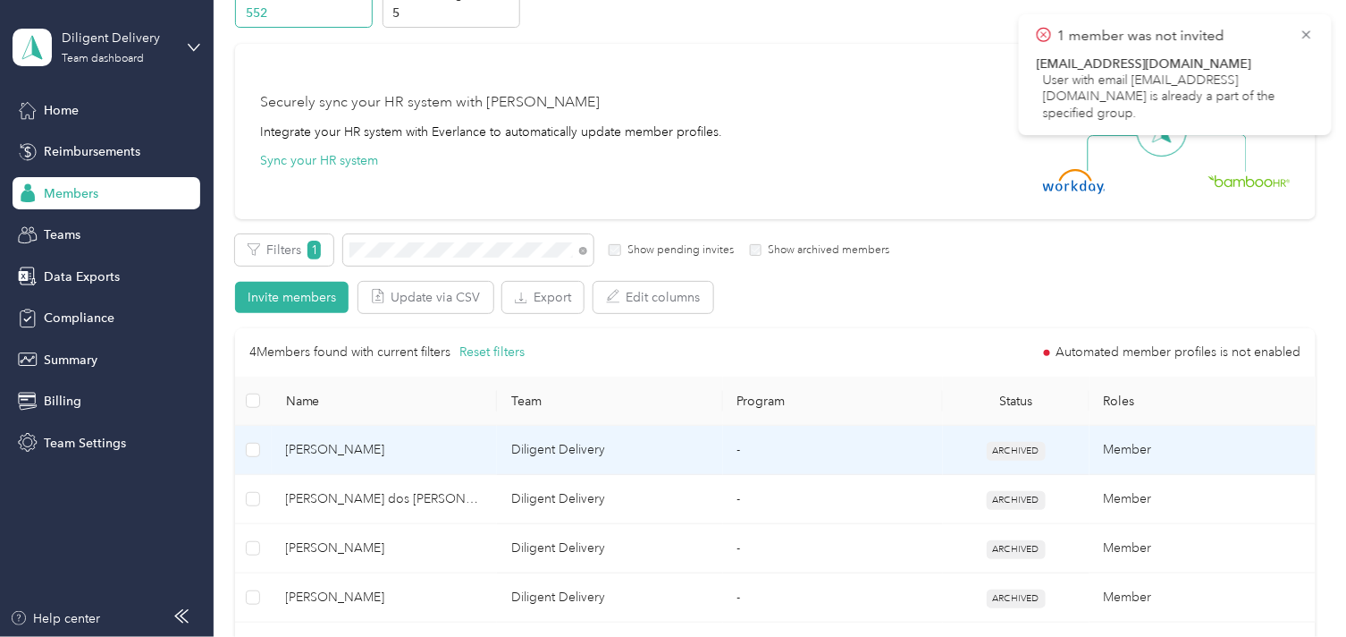
click at [454, 451] on span "[PERSON_NAME]" at bounding box center [385, 450] width 198 height 20
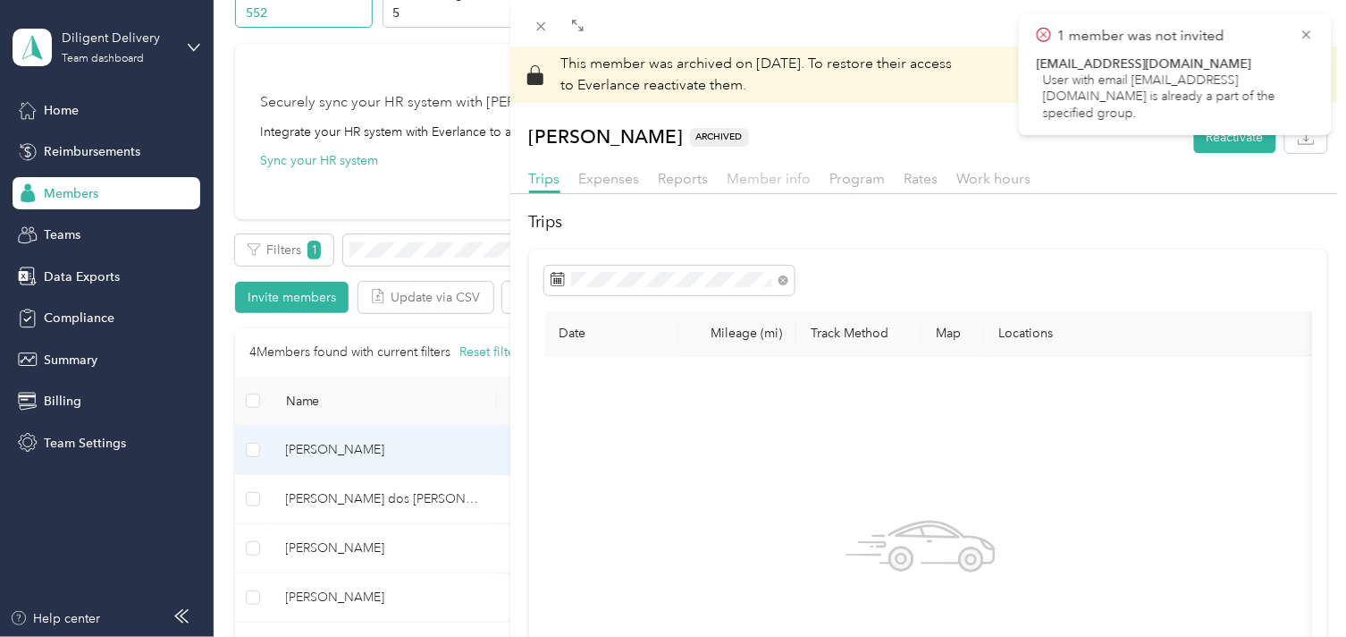
click at [766, 180] on span "Member info" at bounding box center [770, 178] width 84 height 17
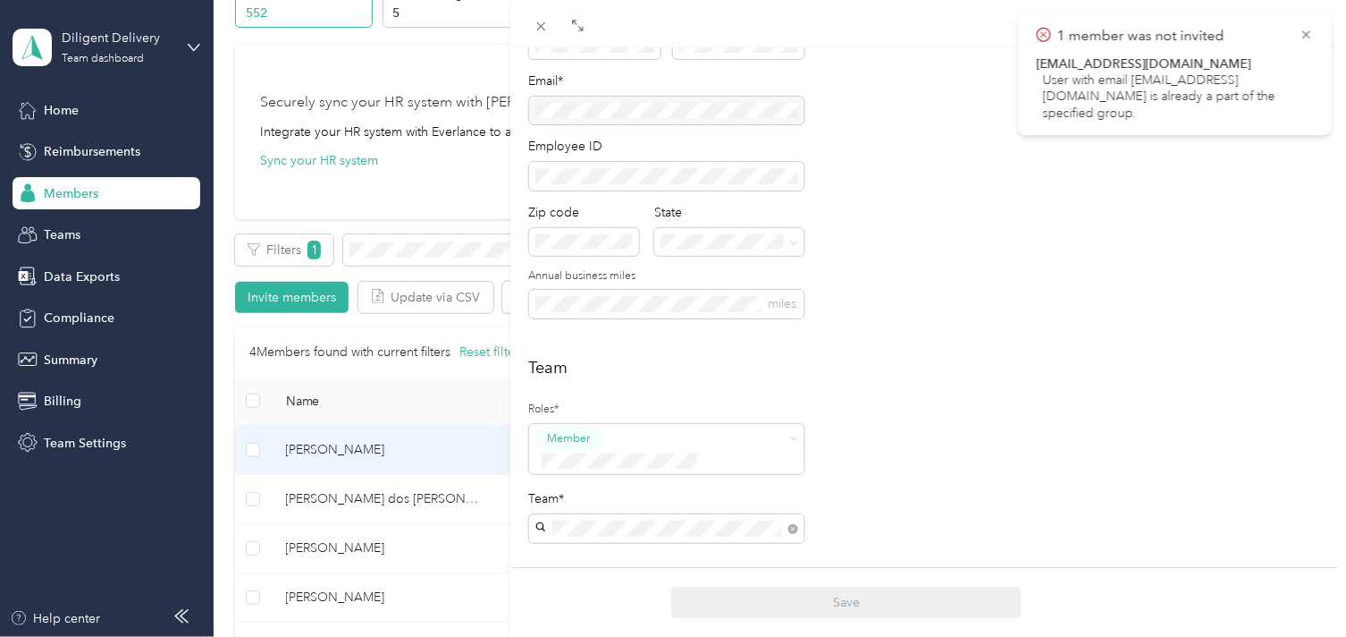
scroll to position [298, 0]
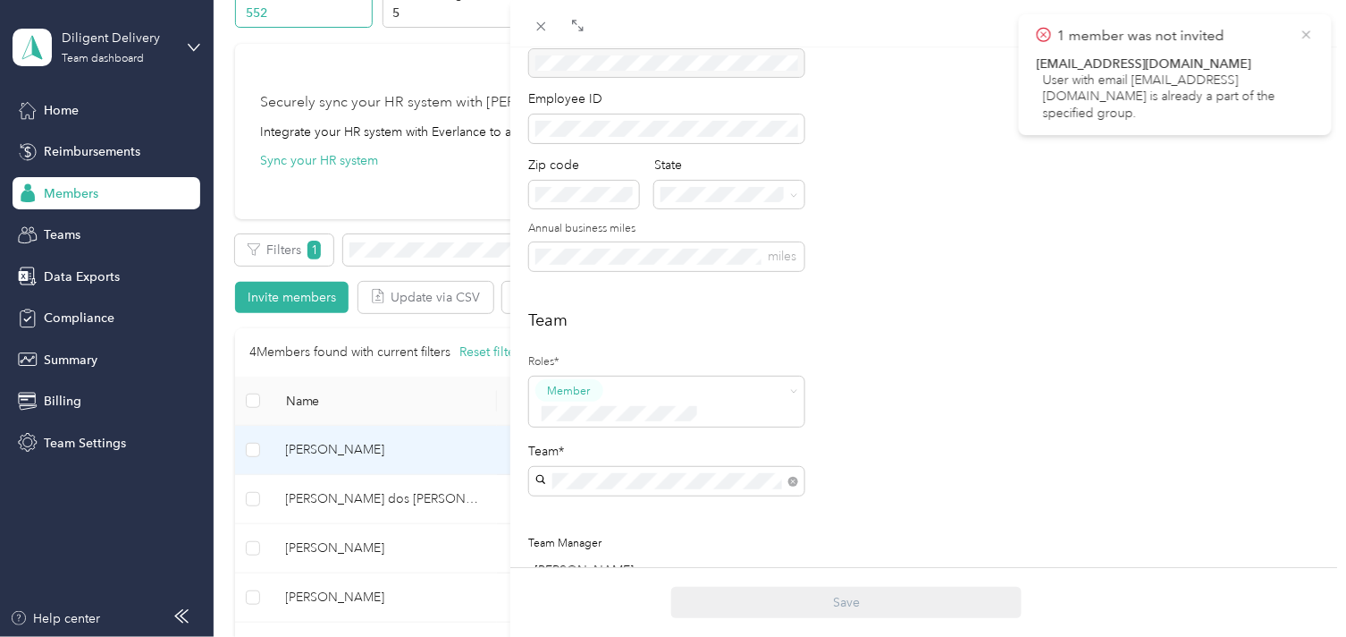
click at [1312, 27] on icon at bounding box center [1307, 35] width 14 height 16
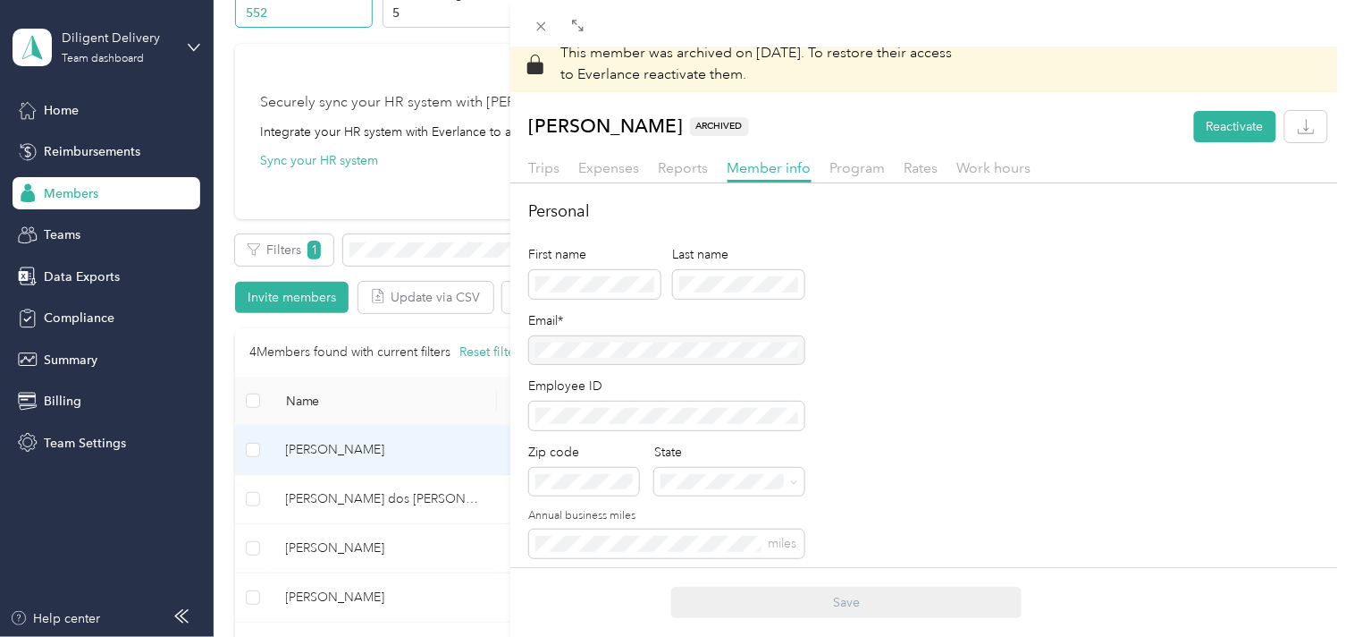
scroll to position [0, 0]
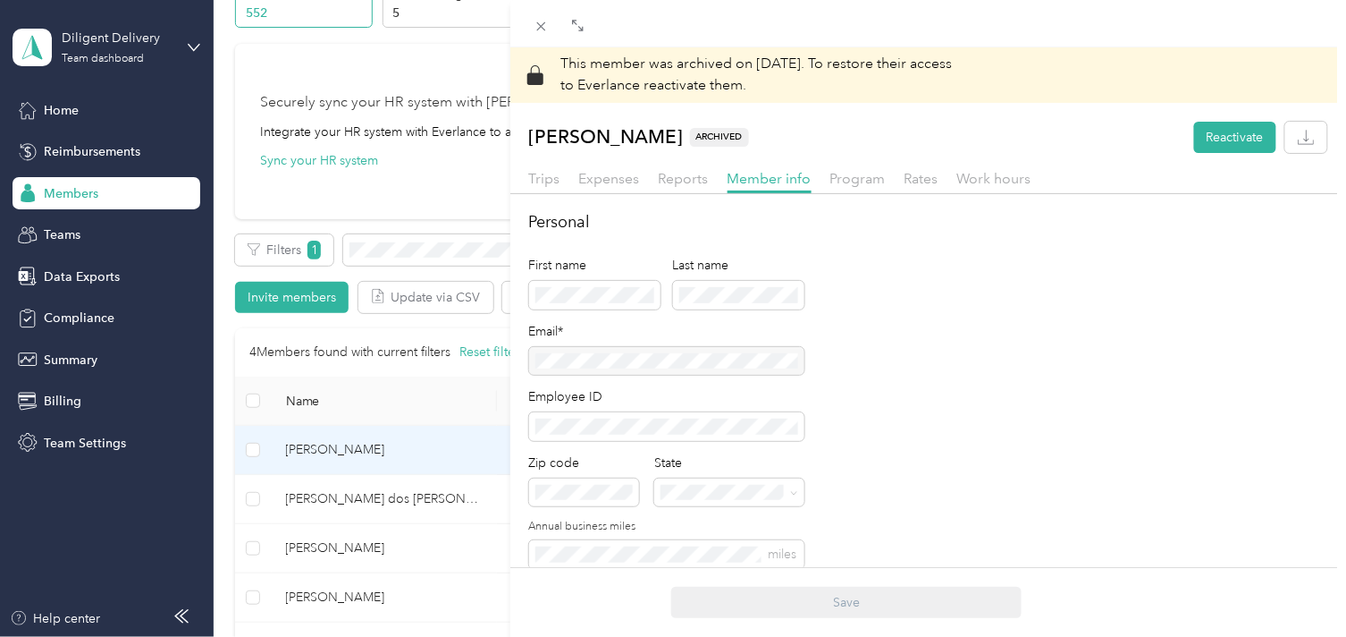
click at [389, 55] on div "This member was archived on [DATE] . To restore their access to Everlance react…" at bounding box center [673, 318] width 1346 height 637
